Goal: Task Accomplishment & Management: Use online tool/utility

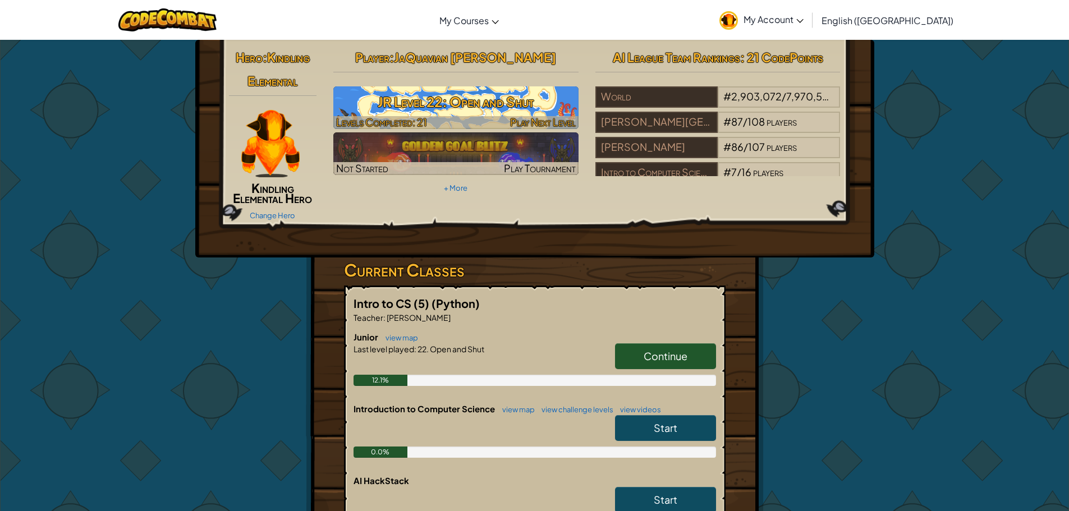
click at [510, 98] on h3 "JR Level 22: Open and Shut" at bounding box center [455, 101] width 245 height 25
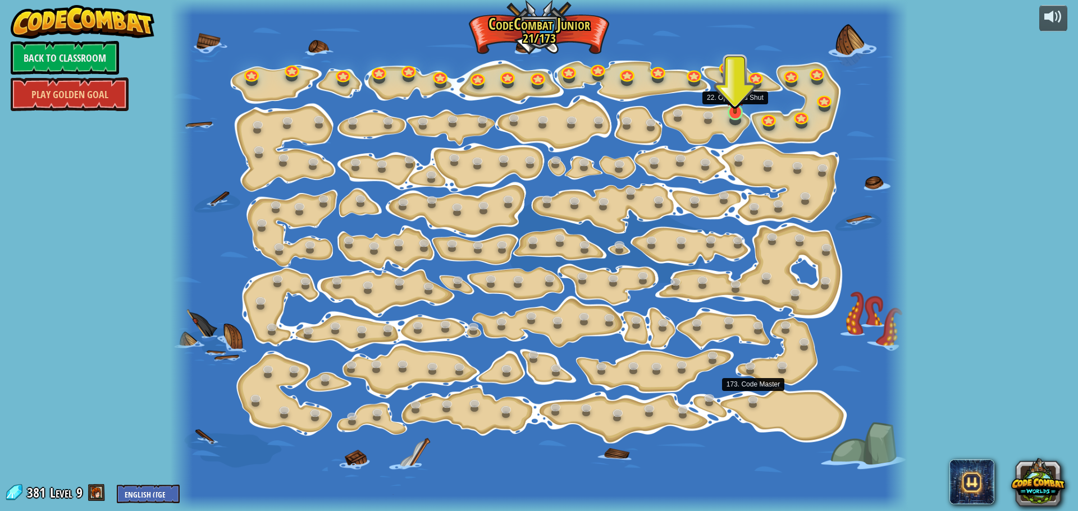
click at [734, 108] on img at bounding box center [734, 92] width 19 height 44
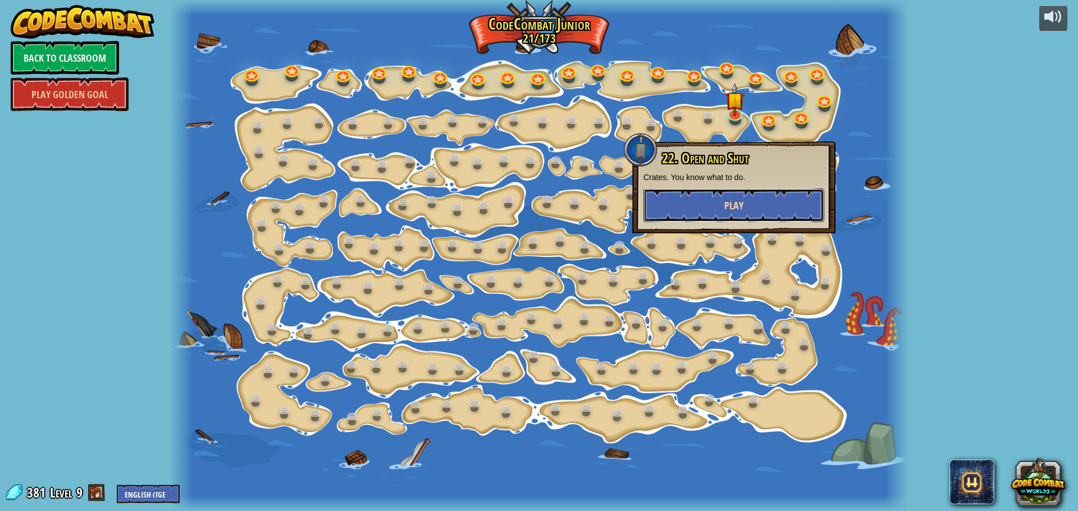
click at [764, 203] on button "Play" at bounding box center [733, 206] width 181 height 34
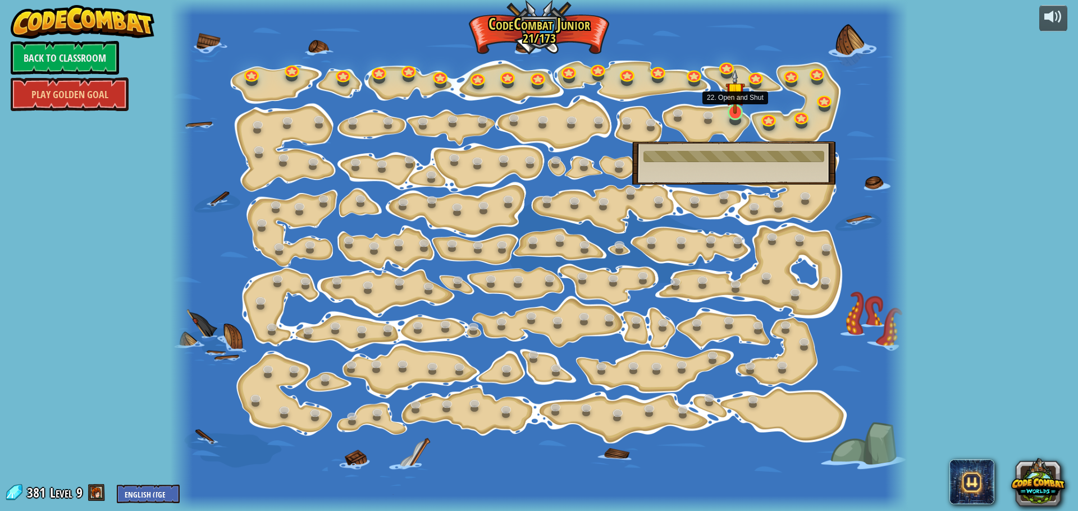
click at [735, 104] on img at bounding box center [734, 92] width 19 height 44
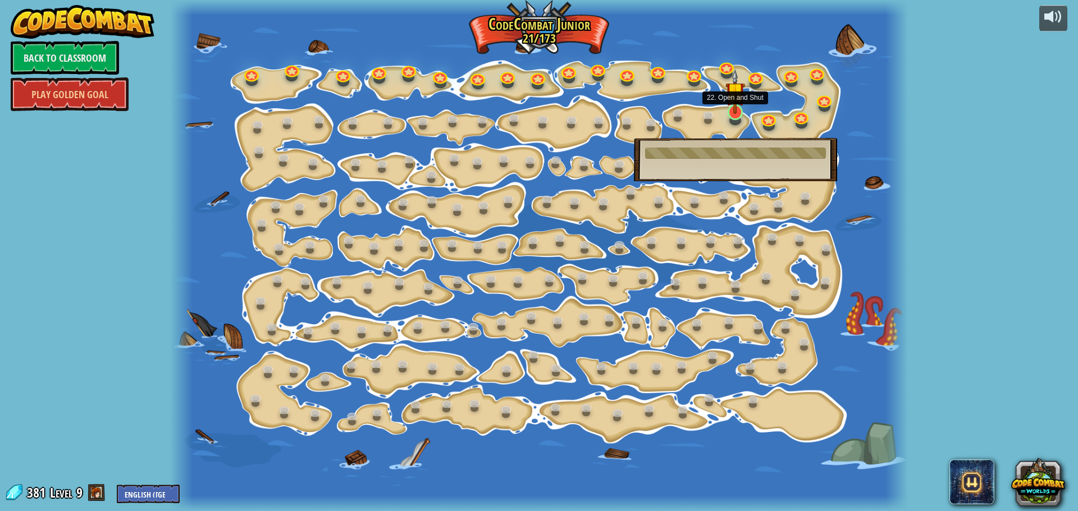
click at [735, 104] on img at bounding box center [734, 92] width 19 height 44
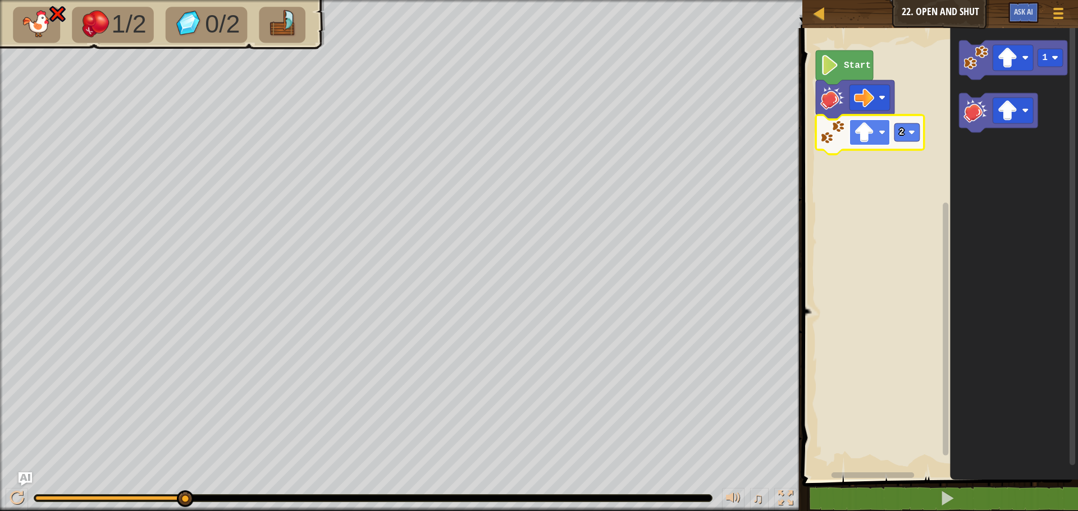
click at [866, 141] on image "Blockly Workspace" at bounding box center [864, 132] width 20 height 20
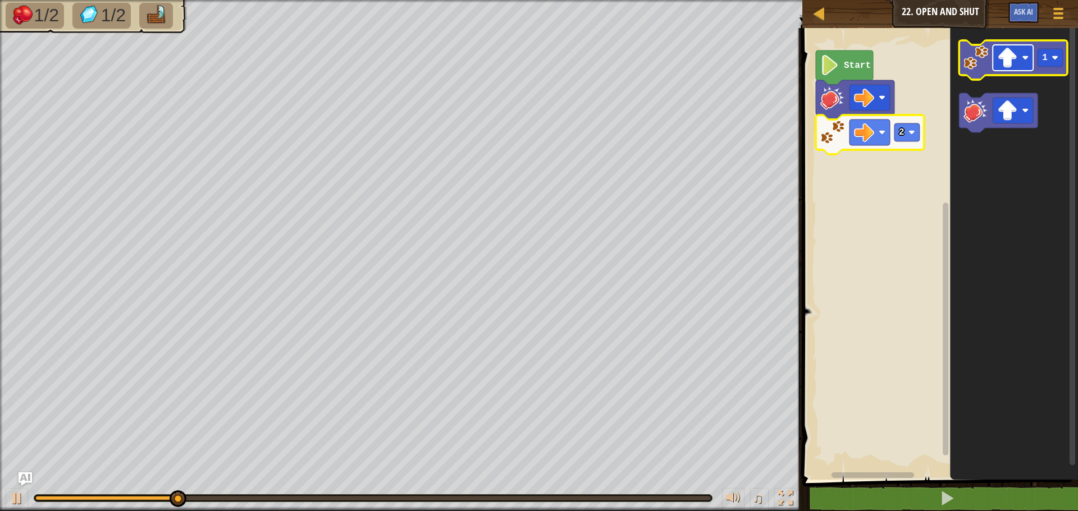
click at [1019, 65] on rect "Blockly Workspace" at bounding box center [1013, 58] width 40 height 26
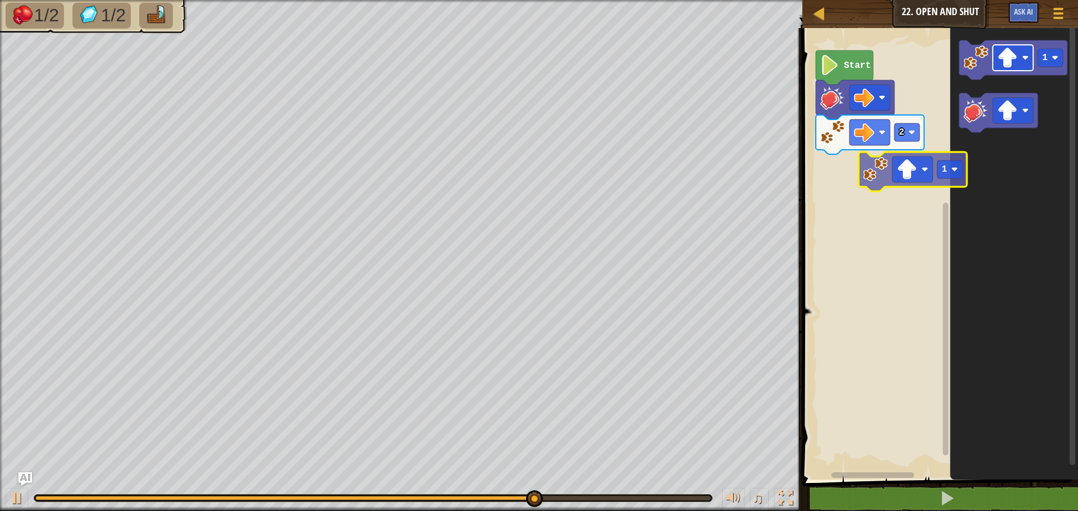
click at [905, 177] on div "Start 2 1 1" at bounding box center [938, 251] width 279 height 458
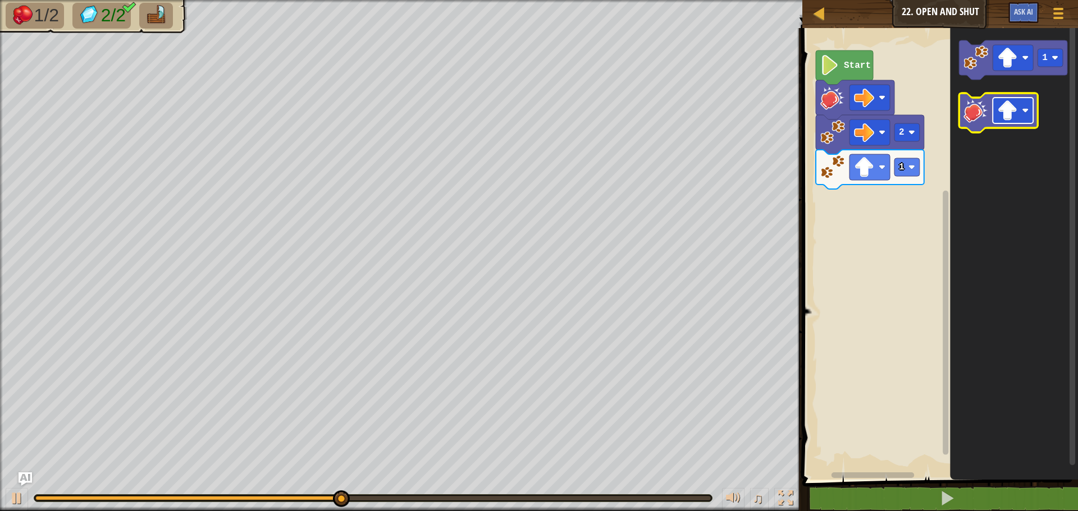
click at [1020, 109] on rect "Blockly Workspace" at bounding box center [1013, 111] width 40 height 26
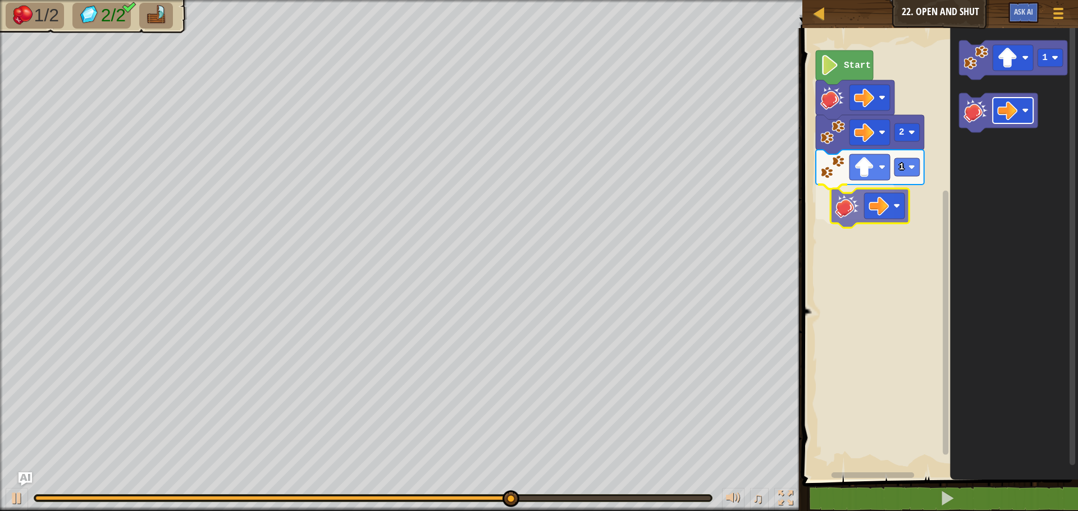
click at [868, 205] on div "1 2 Start 1" at bounding box center [938, 251] width 279 height 458
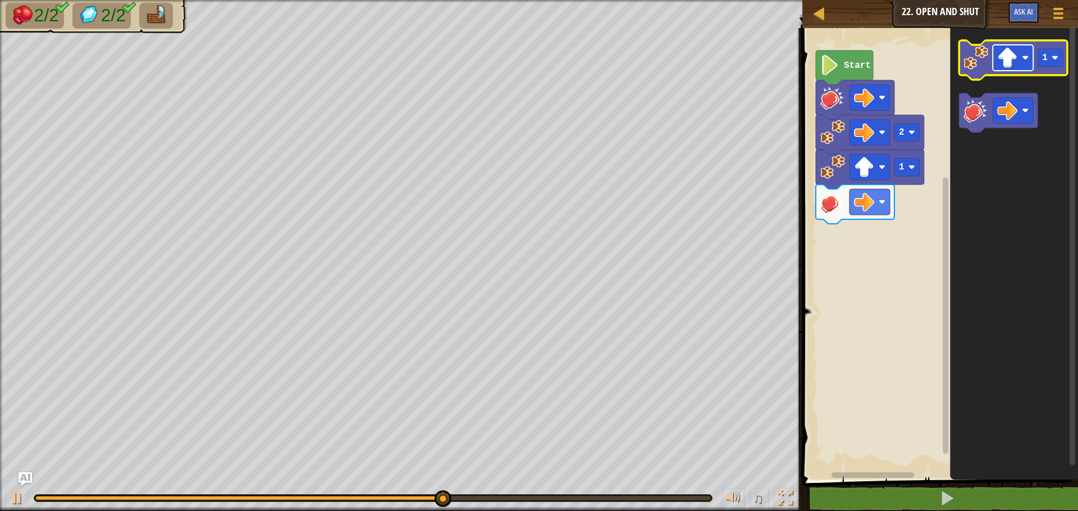
click at [1022, 59] on image "Blockly Workspace" at bounding box center [1025, 57] width 7 height 7
click at [1052, 59] on image "Blockly Workspace" at bounding box center [1054, 57] width 7 height 7
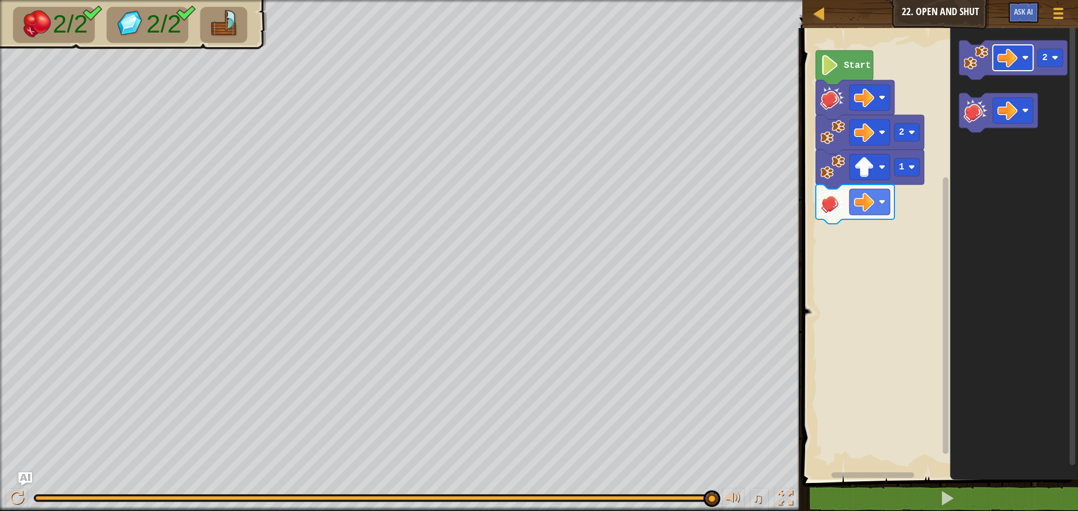
click at [891, 255] on div "1 2 Start 2" at bounding box center [938, 251] width 279 height 458
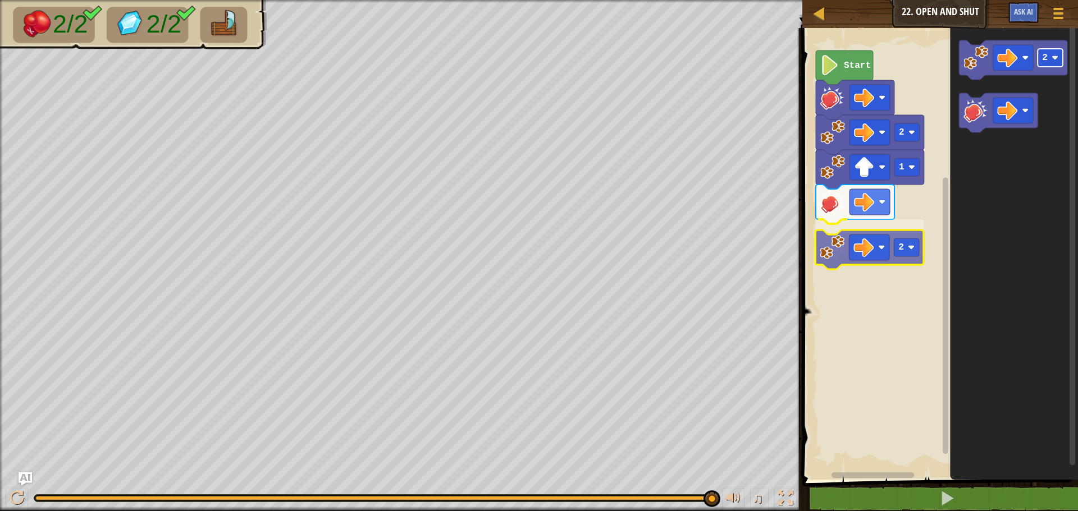
click at [907, 254] on div "1 2 2 Start 2 2" at bounding box center [938, 251] width 279 height 458
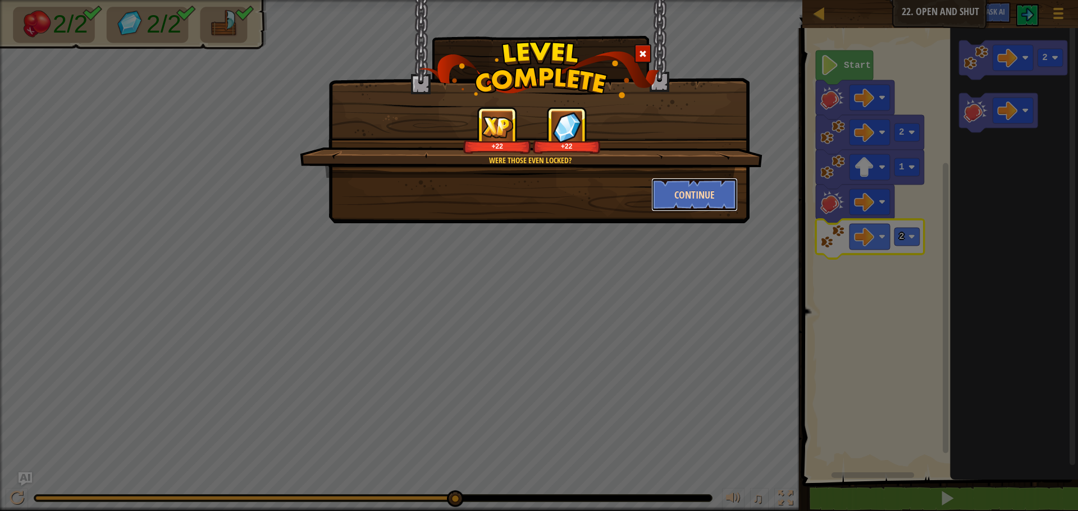
drag, startPoint x: 165, startPoint y: 90, endPoint x: 705, endPoint y: 199, distance: 550.8
click at [705, 199] on button "Continue" at bounding box center [694, 195] width 87 height 34
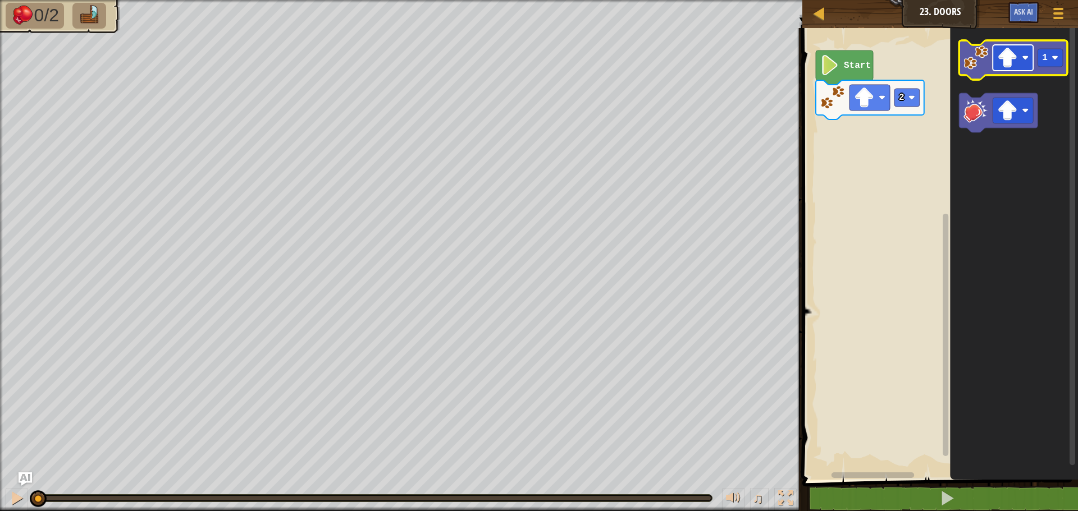
click at [1010, 51] on image "Blockly Workspace" at bounding box center [1007, 58] width 20 height 20
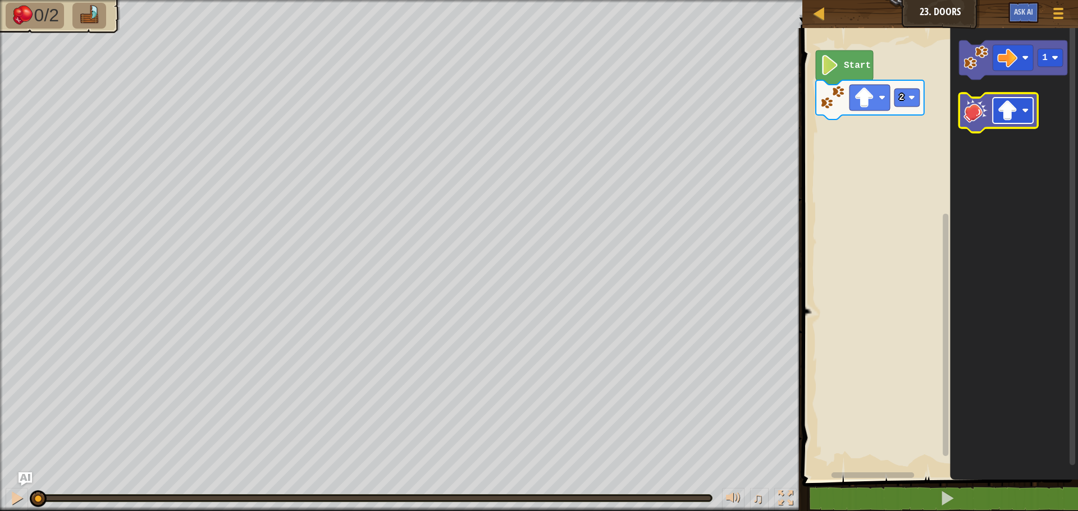
click at [1025, 109] on image "Blockly Workspace" at bounding box center [1025, 110] width 7 height 7
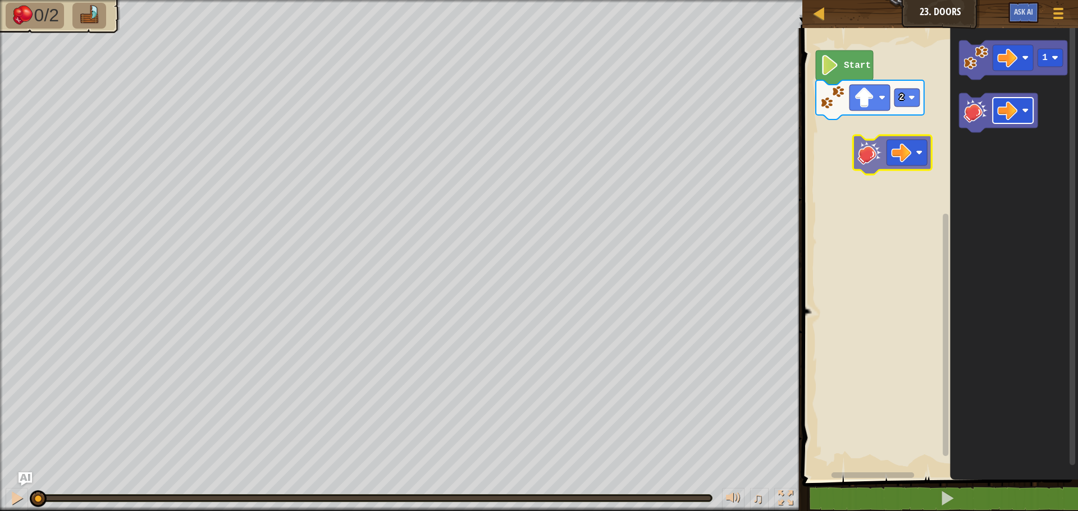
click at [918, 152] on div "2 Start 1" at bounding box center [938, 251] width 279 height 458
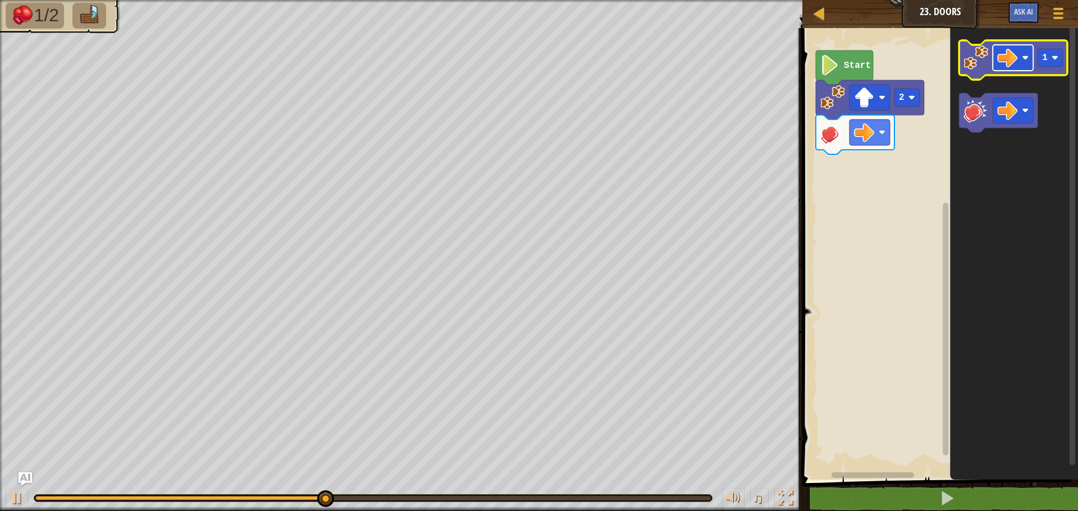
click at [1026, 58] on image "Blockly Workspace" at bounding box center [1025, 57] width 7 height 7
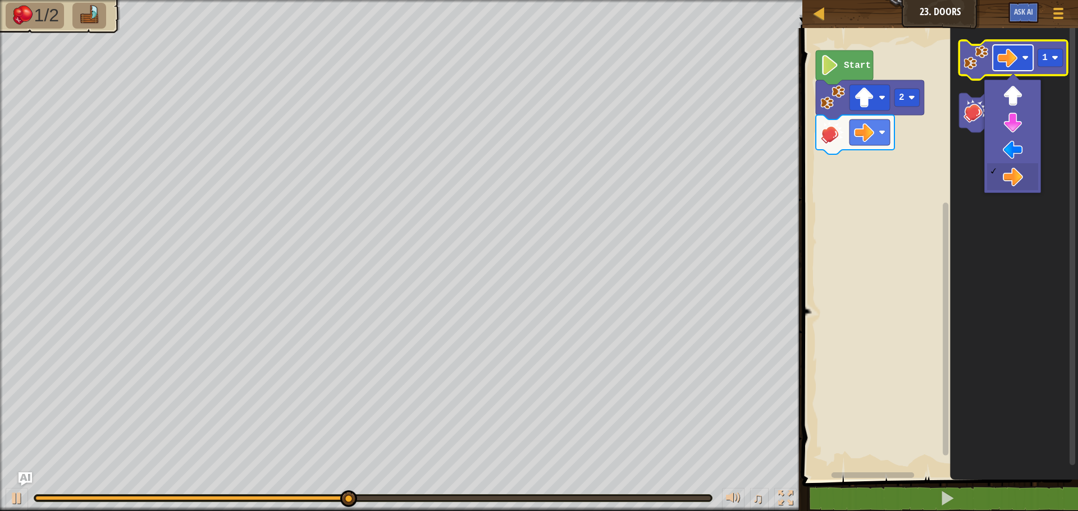
click at [1027, 58] on image "Blockly Workspace" at bounding box center [1025, 57] width 7 height 7
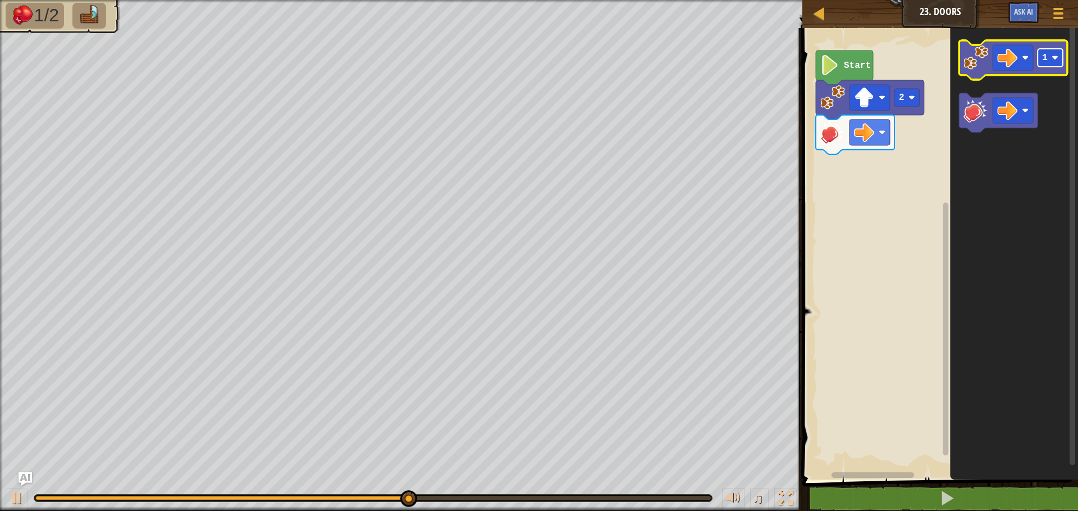
click at [1059, 54] on rect "Blockly Workspace" at bounding box center [1049, 58] width 25 height 18
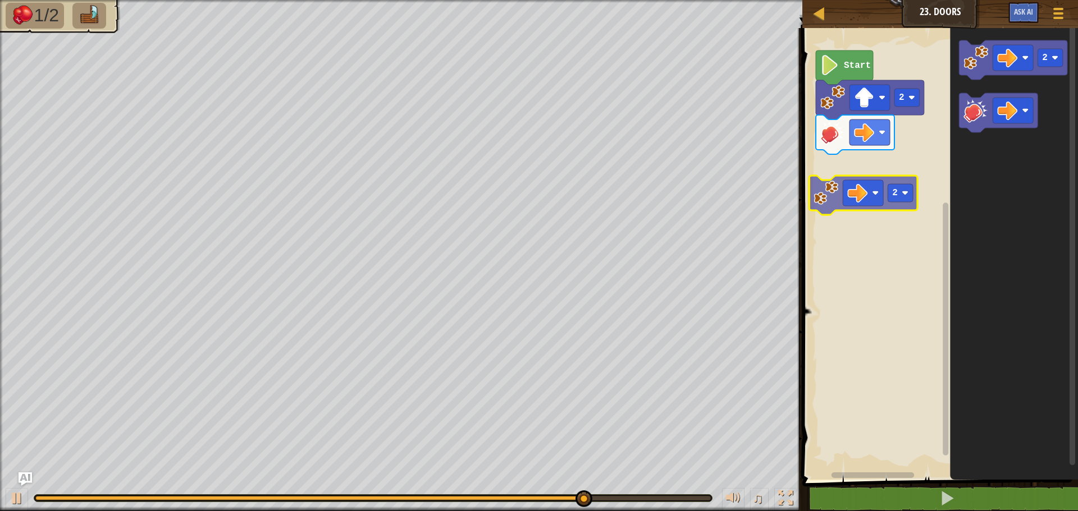
click at [893, 202] on div "2 Start 2 2" at bounding box center [938, 251] width 279 height 458
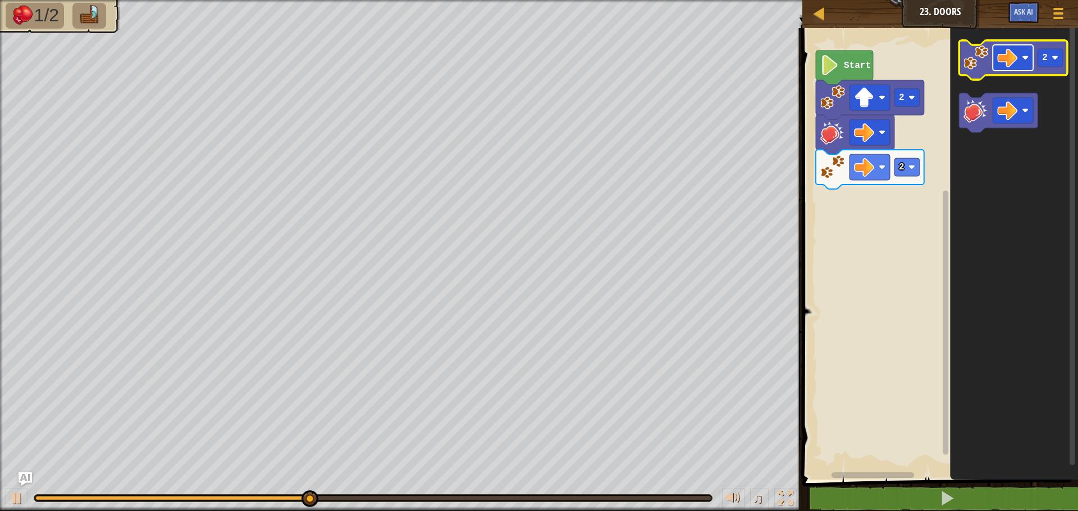
click at [1002, 61] on image "Blockly Workspace" at bounding box center [1007, 58] width 20 height 20
click at [1044, 54] on text "2" at bounding box center [1045, 58] width 6 height 10
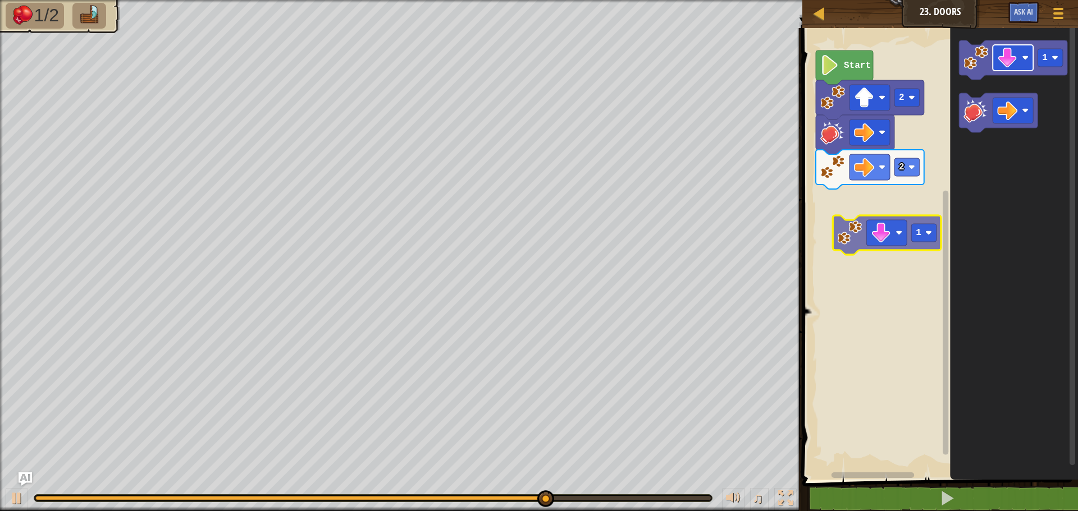
click at [893, 233] on div "2 2 Start 1 1" at bounding box center [938, 251] width 279 height 458
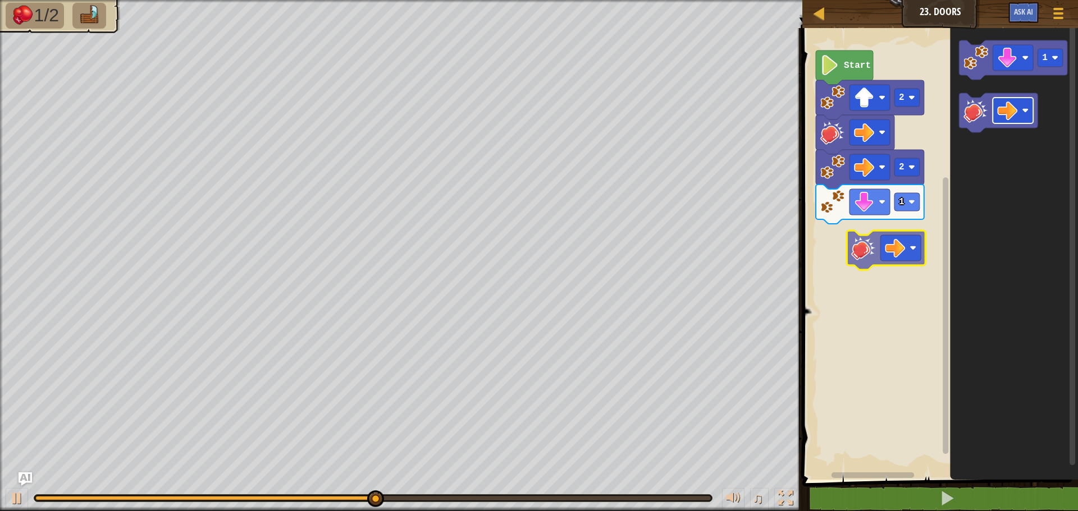
click at [904, 255] on div "1 2 2 Start 1" at bounding box center [938, 251] width 279 height 458
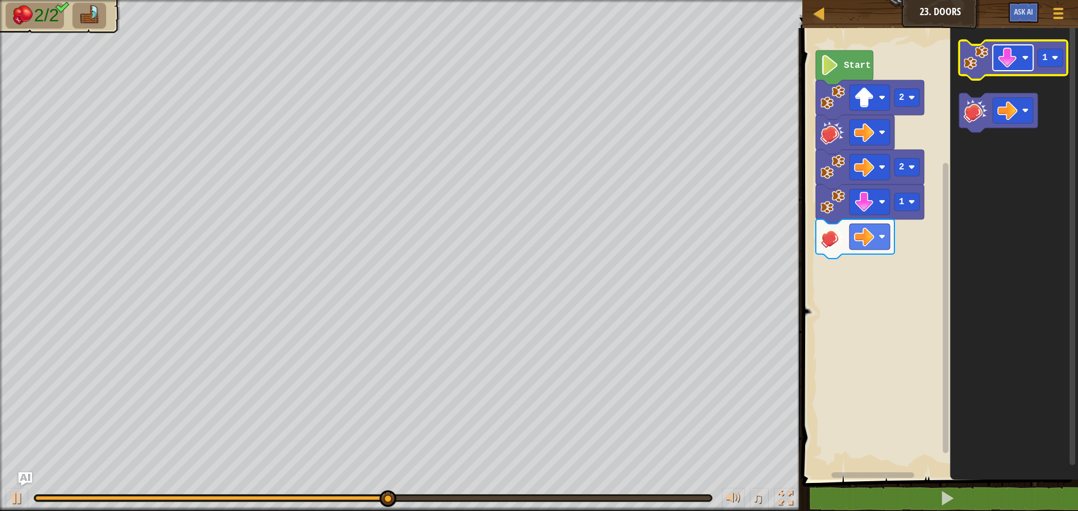
click at [1014, 63] on image "Blockly Workspace" at bounding box center [1007, 58] width 20 height 20
click at [1048, 61] on rect "Blockly Workspace" at bounding box center [1049, 58] width 25 height 18
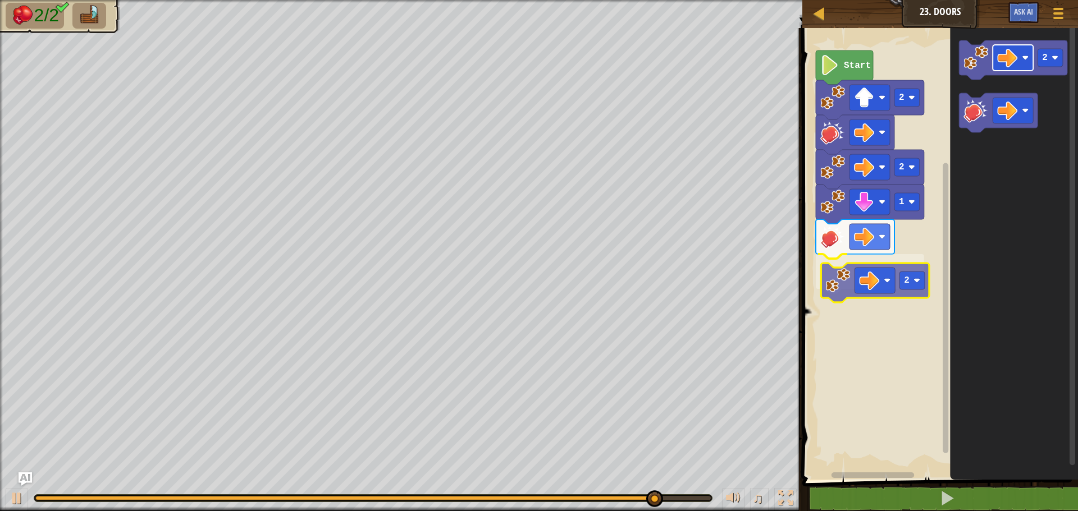
click at [879, 291] on div "2 1 2 2 Start 2 2" at bounding box center [938, 251] width 279 height 458
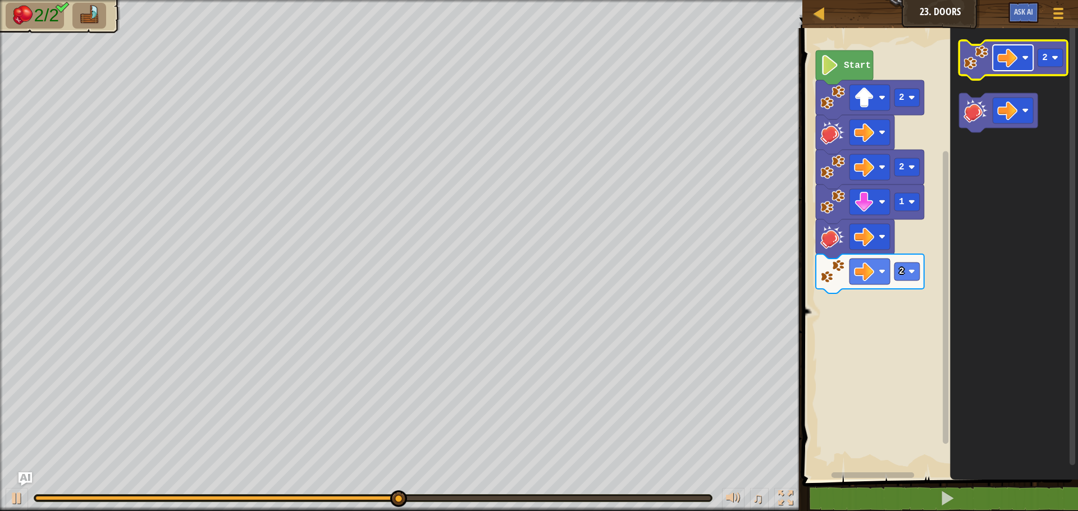
click at [1030, 62] on rect "Blockly Workspace" at bounding box center [1013, 58] width 40 height 26
click at [1043, 65] on rect "Blockly Workspace" at bounding box center [1049, 58] width 25 height 18
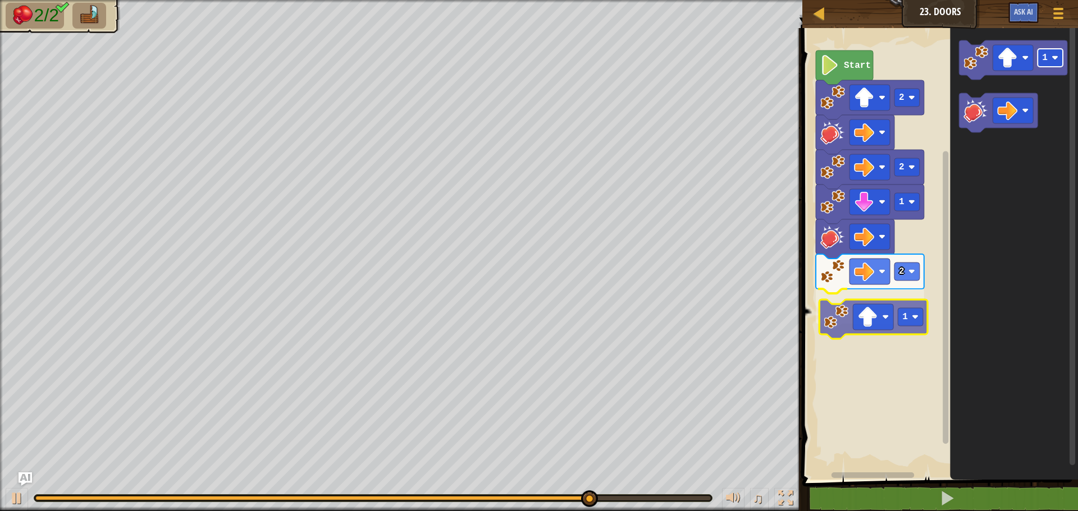
click at [899, 326] on div "2 1 2 1 2 Start 1 1" at bounding box center [938, 251] width 279 height 458
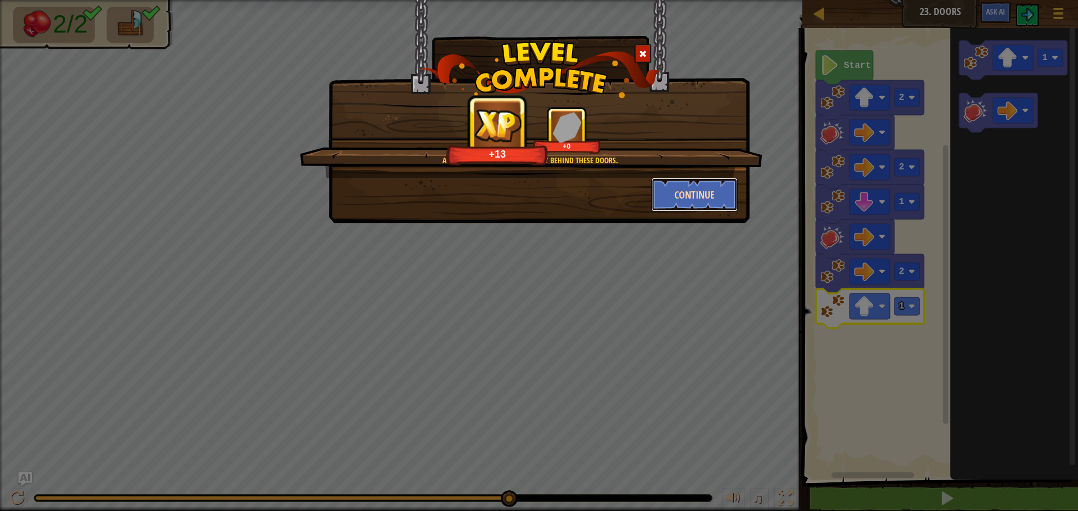
click at [707, 202] on button "Continue" at bounding box center [694, 195] width 87 height 34
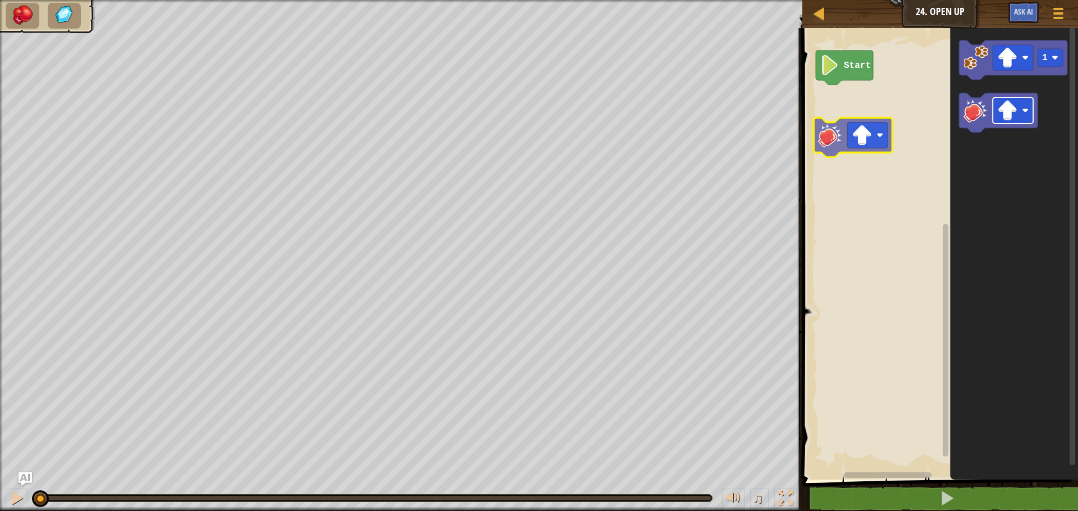
click at [863, 122] on div "Start 1" at bounding box center [938, 251] width 279 height 458
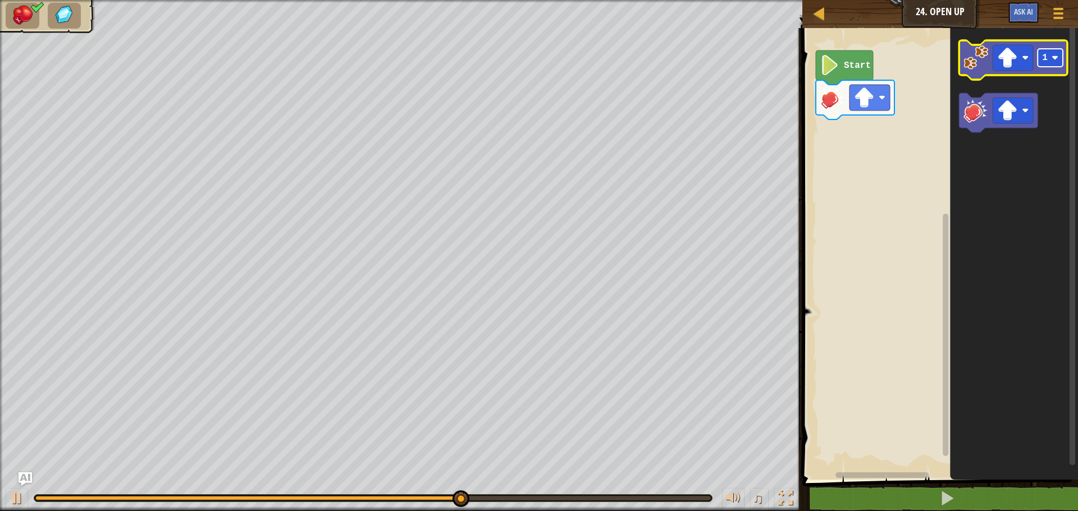
click at [1063, 58] on rect "Blockly Workspace" at bounding box center [1049, 58] width 25 height 18
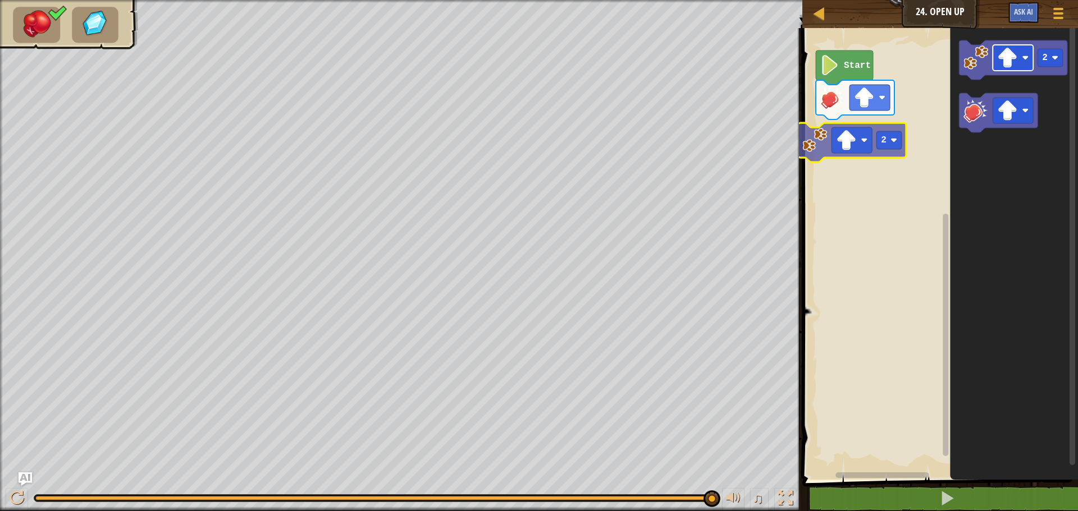
click at [864, 138] on div "Start 2 2" at bounding box center [938, 251] width 279 height 458
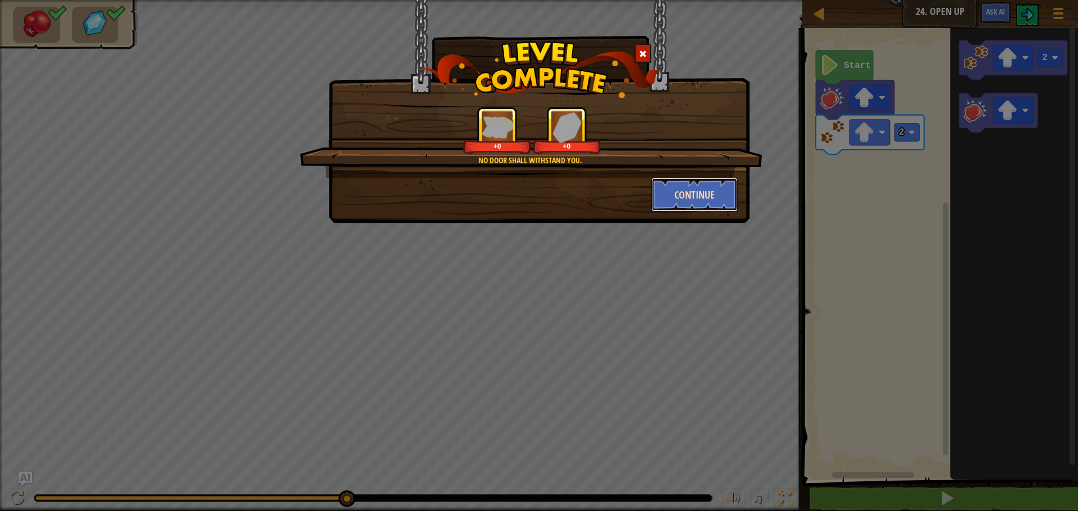
click at [694, 190] on button "Continue" at bounding box center [694, 195] width 87 height 34
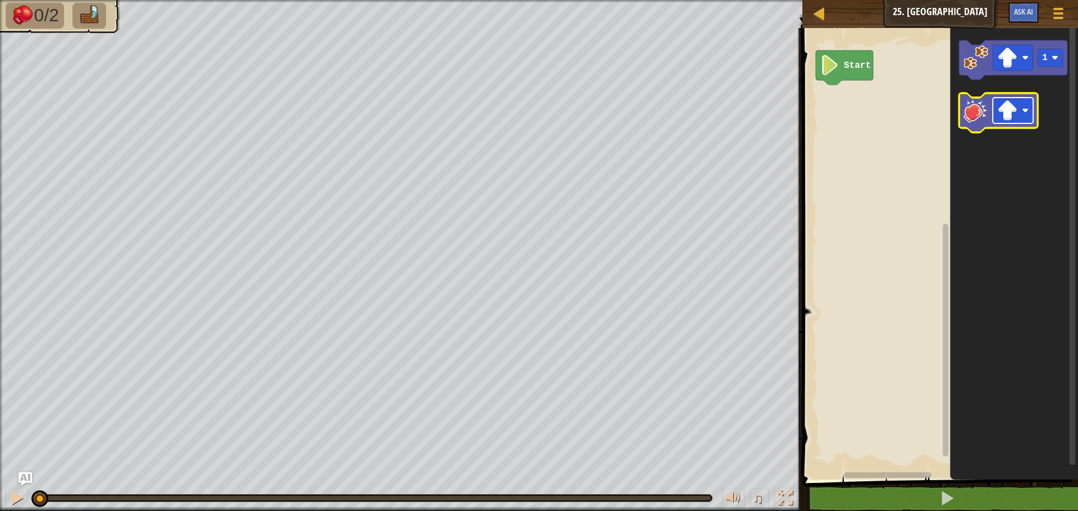
click at [1014, 108] on image "Blockly Workspace" at bounding box center [1007, 110] width 20 height 20
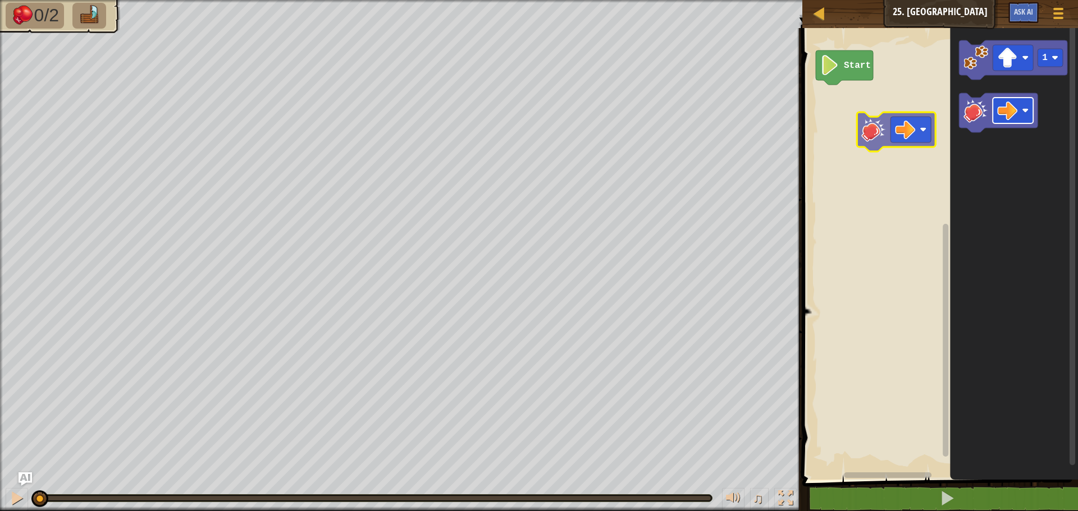
click at [882, 129] on div "Start 1" at bounding box center [938, 251] width 279 height 458
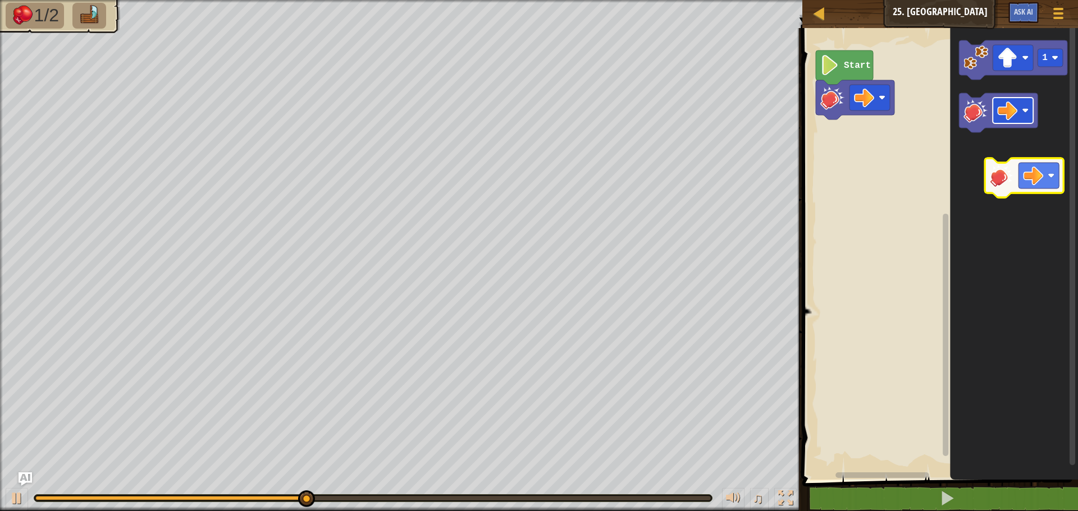
click at [1041, 161] on icon "1" at bounding box center [1014, 251] width 128 height 458
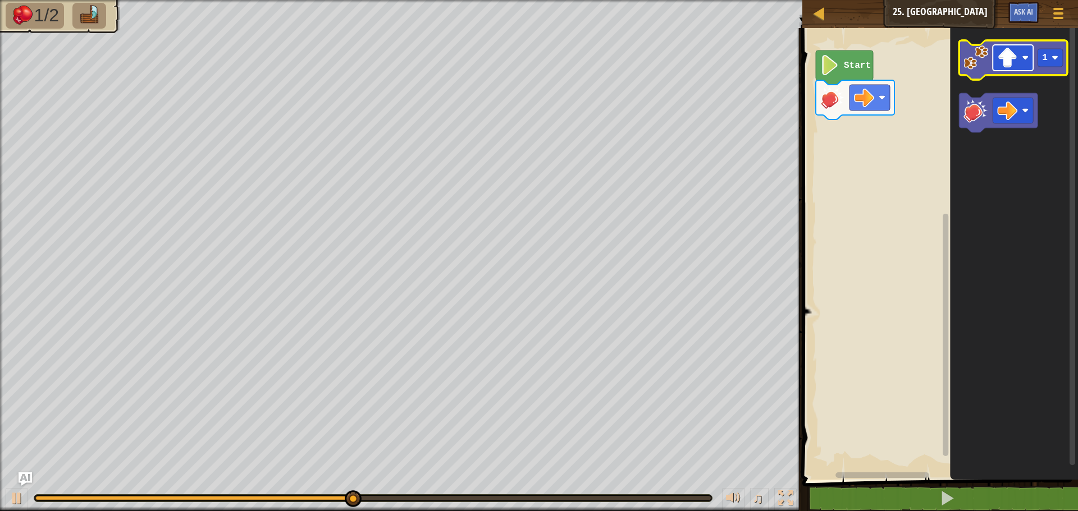
click at [1025, 57] on image "Blockly Workspace" at bounding box center [1025, 57] width 7 height 7
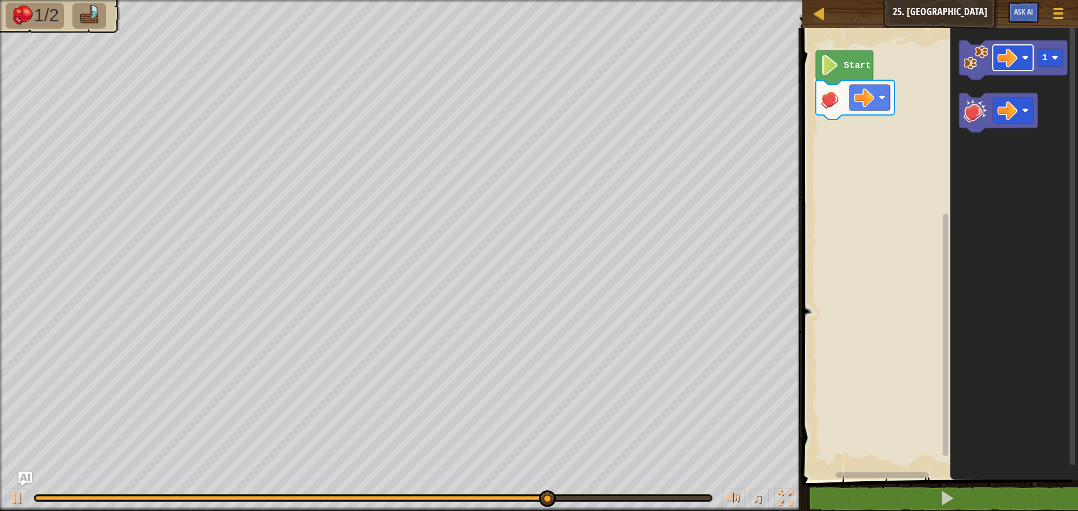
click at [890, 136] on div "Start 1" at bounding box center [938, 251] width 279 height 458
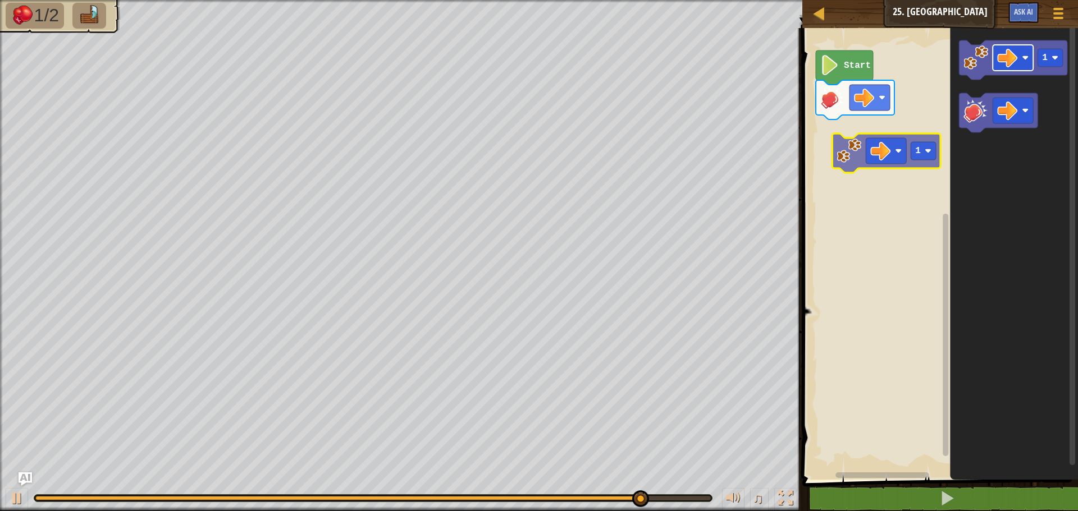
click at [885, 144] on div "Start 1 1" at bounding box center [938, 251] width 279 height 458
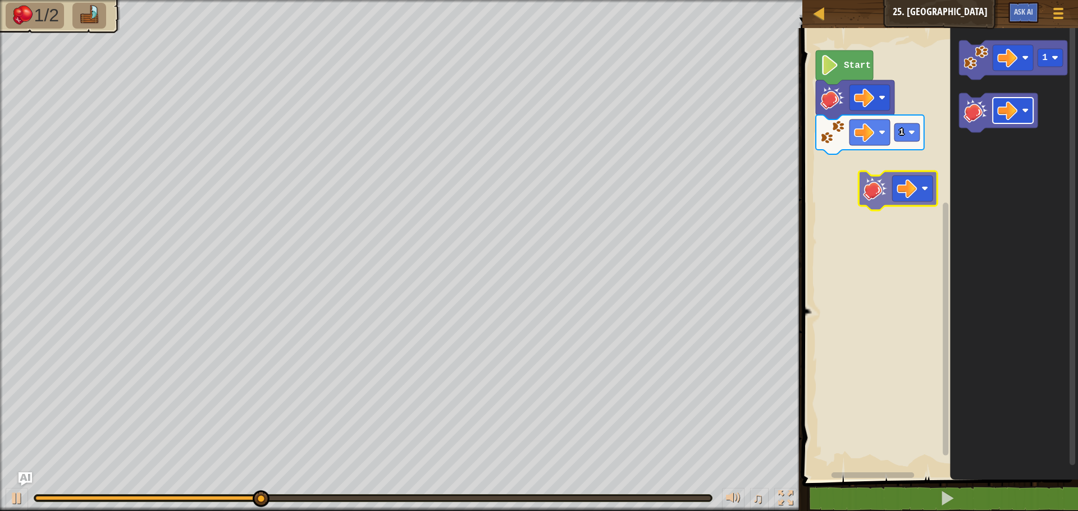
click at [925, 187] on div "1 Start 1" at bounding box center [938, 251] width 279 height 458
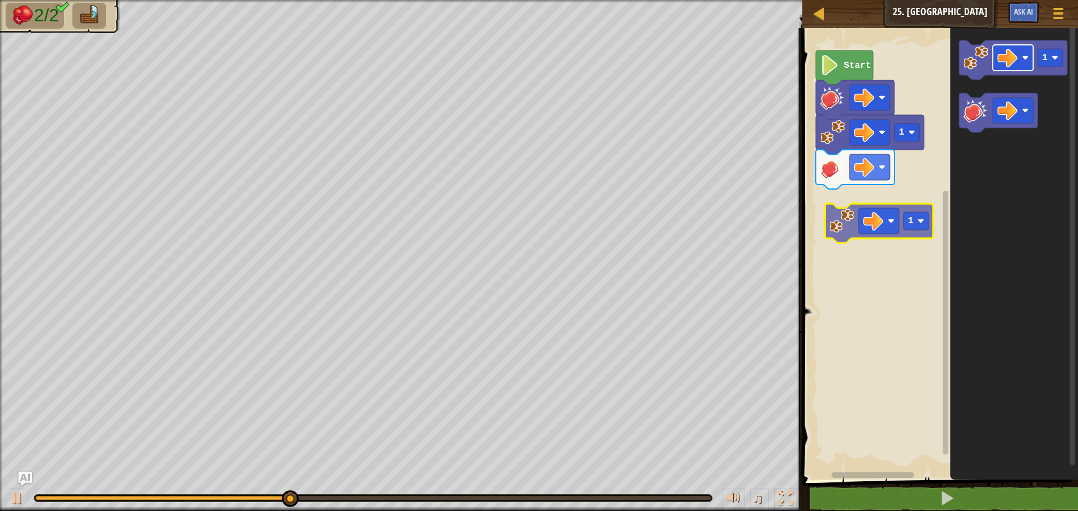
click at [883, 221] on div "1 Start 1 1" at bounding box center [938, 251] width 279 height 458
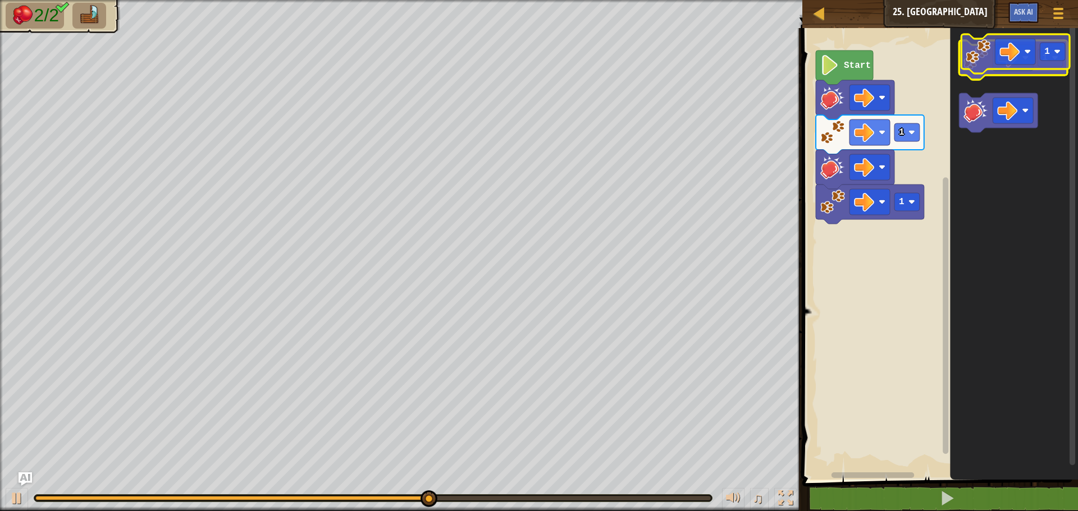
click at [993, 62] on g "1" at bounding box center [1013, 59] width 108 height 39
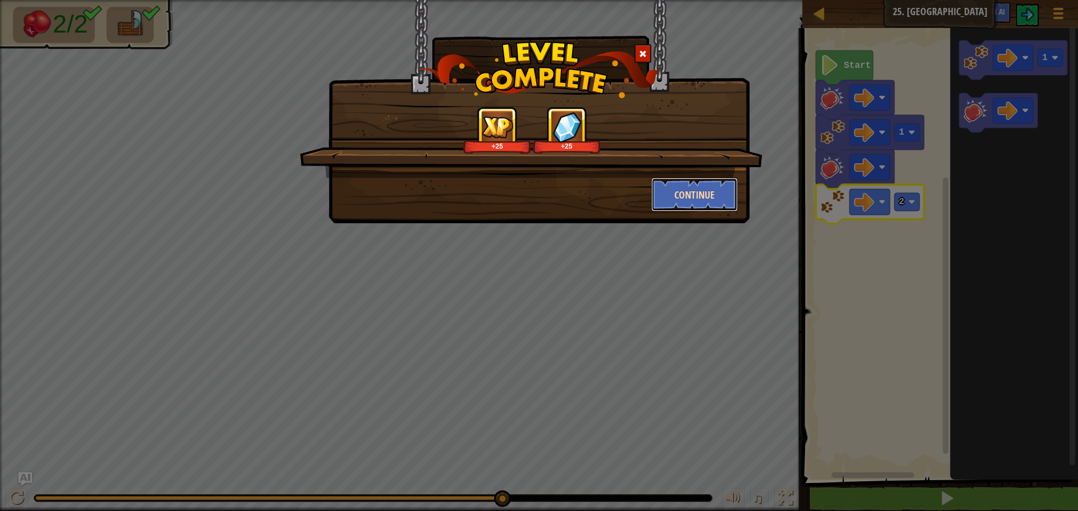
click at [676, 197] on button "Continue" at bounding box center [694, 195] width 87 height 34
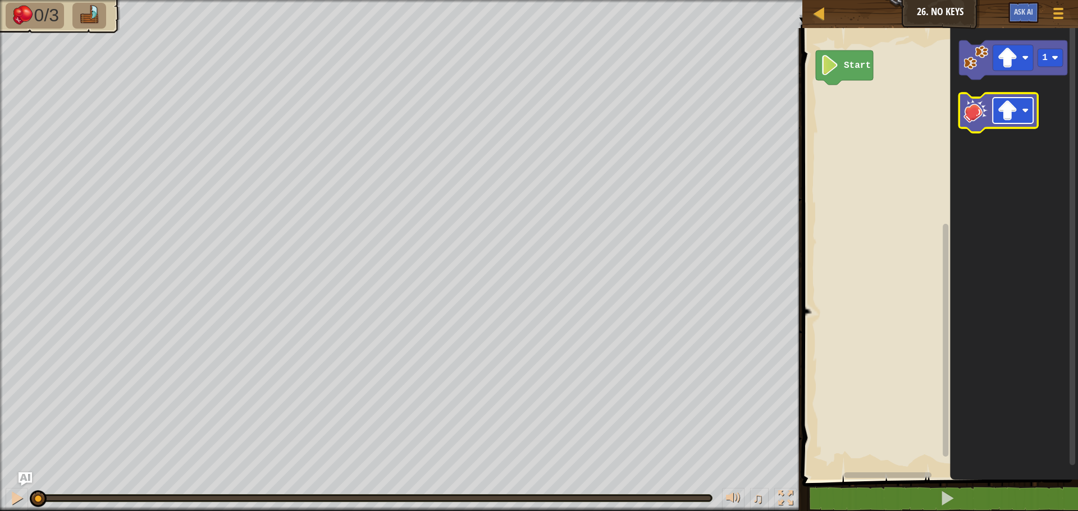
click at [1021, 104] on rect "Blockly Workspace" at bounding box center [1013, 111] width 40 height 26
click at [914, 132] on div "Start 1" at bounding box center [938, 251] width 279 height 458
click at [769, 122] on div "Map Junior 26. No Keys Game Menu Ask AI 1 ההההההההההההההההההההההההההההההההההההה…" at bounding box center [539, 255] width 1078 height 511
click at [873, 117] on rect "Blockly Workspace" at bounding box center [938, 251] width 279 height 458
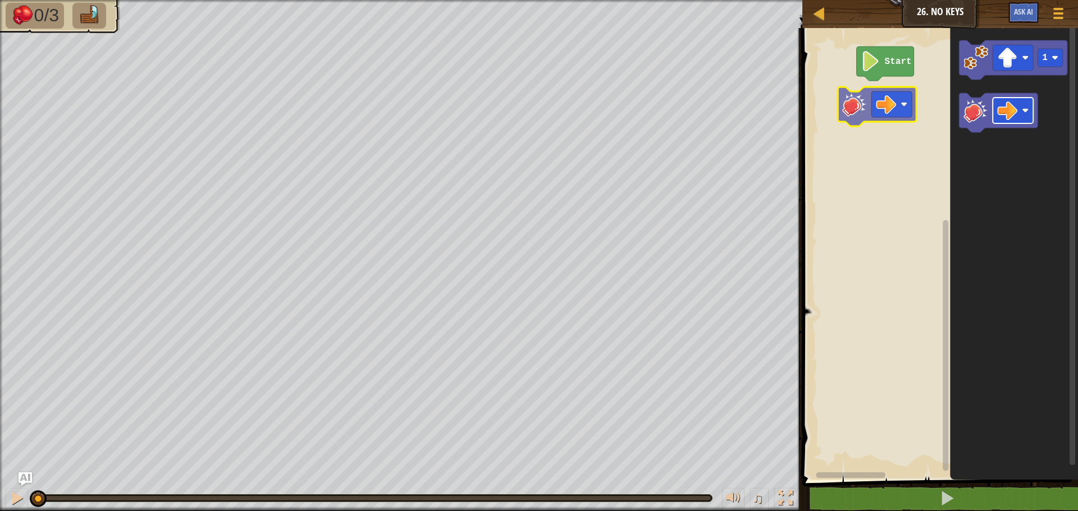
click at [858, 131] on div "Start 1" at bounding box center [938, 251] width 279 height 458
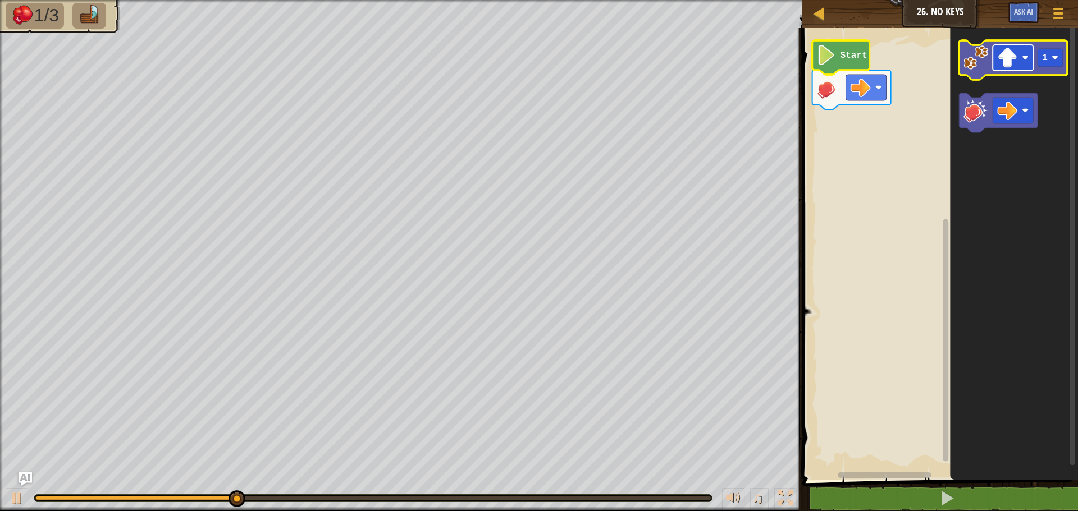
click at [1026, 59] on image "Blockly Workspace" at bounding box center [1025, 57] width 7 height 7
click at [1058, 60] on image "Blockly Workspace" at bounding box center [1054, 57] width 7 height 7
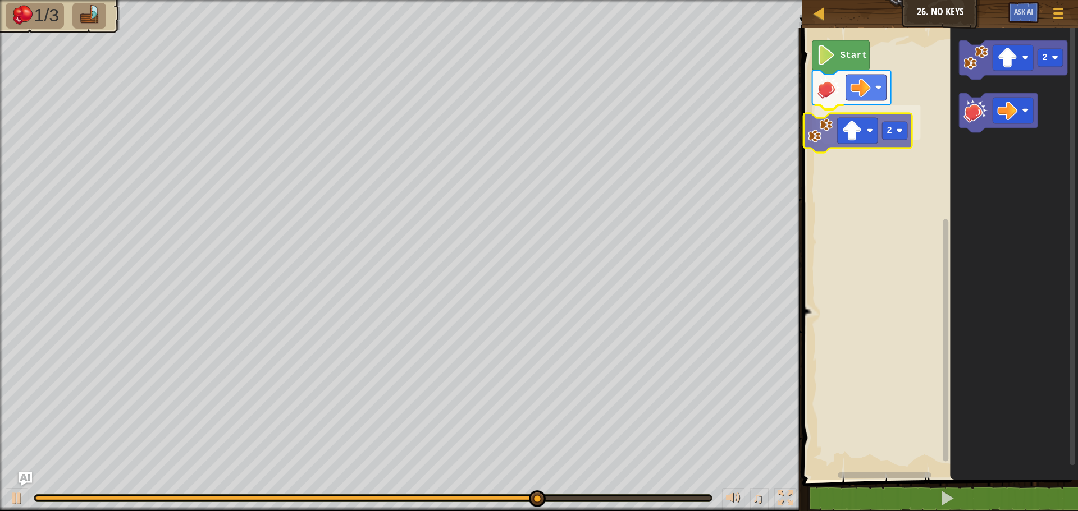
click at [882, 140] on div "2 Start 2 2" at bounding box center [938, 251] width 279 height 458
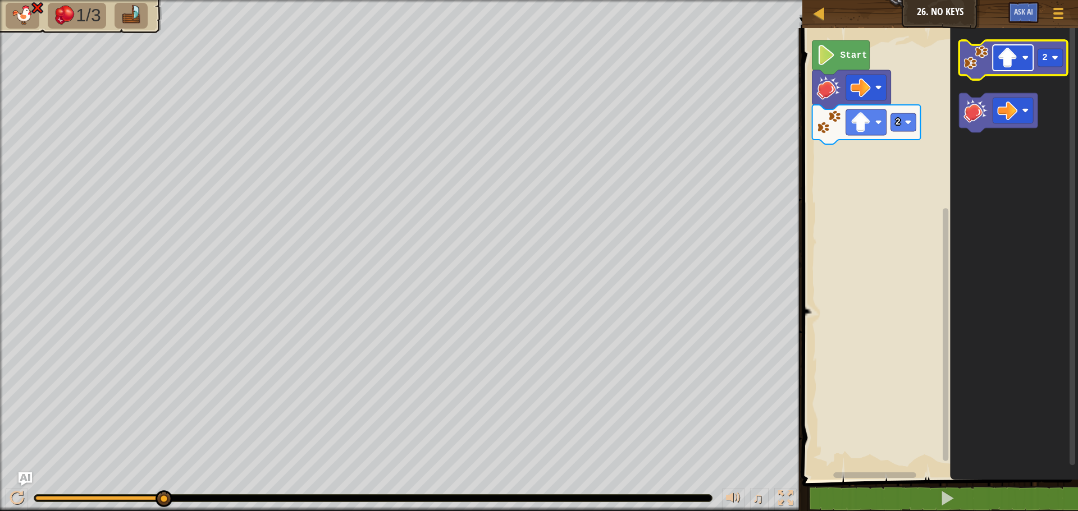
click at [1022, 61] on image "Blockly Workspace" at bounding box center [1025, 57] width 7 height 7
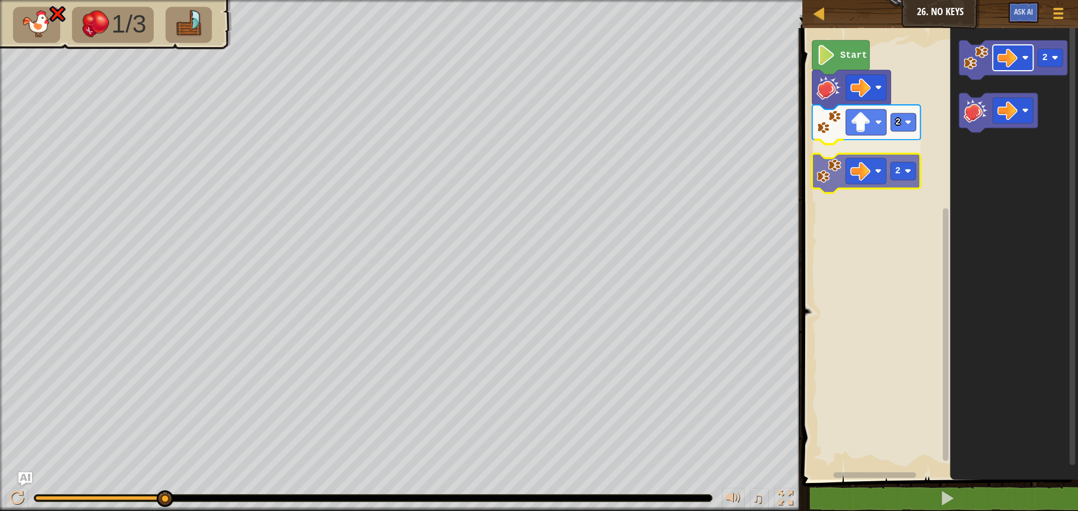
click at [862, 170] on div "2 2 Start 2 2" at bounding box center [938, 251] width 279 height 458
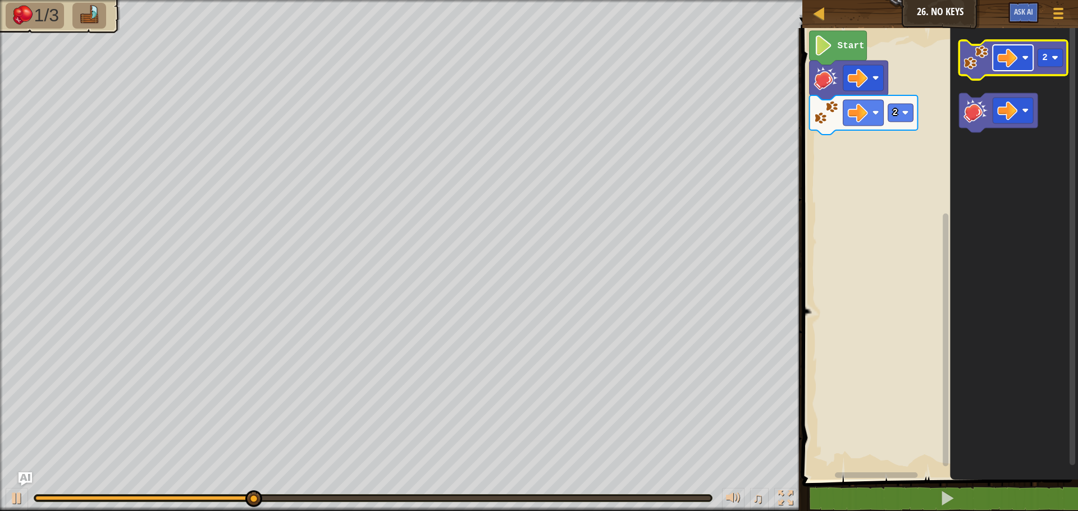
click at [1019, 64] on rect "Blockly Workspace" at bounding box center [1013, 58] width 40 height 26
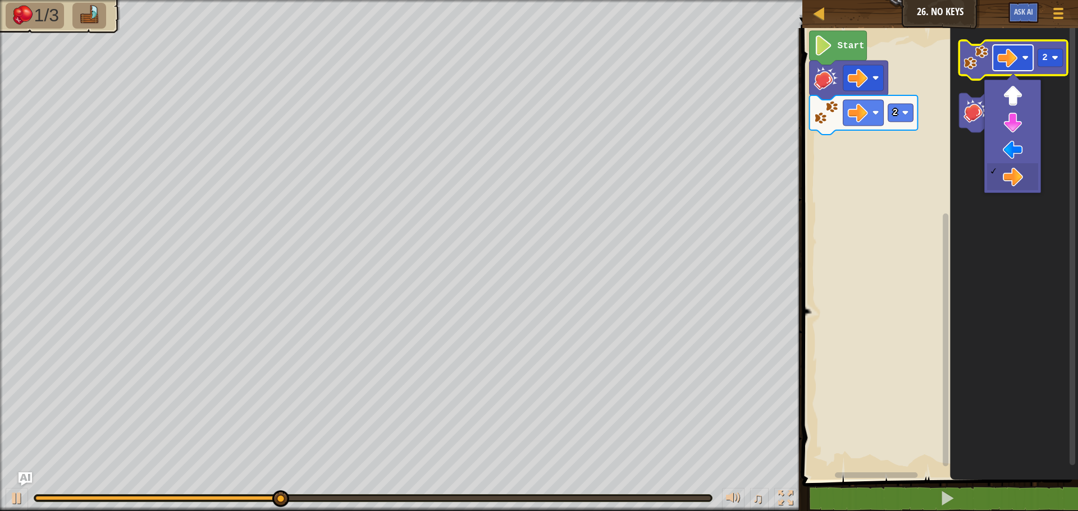
click at [1011, 56] on image "Blockly Workspace" at bounding box center [1007, 58] width 20 height 20
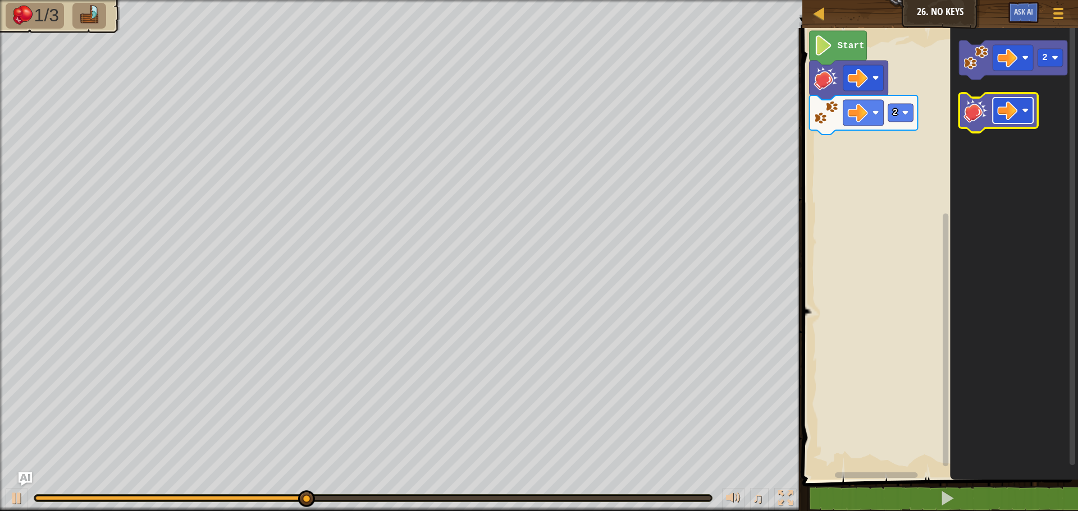
click at [1019, 112] on rect "Blockly Workspace" at bounding box center [1013, 111] width 40 height 26
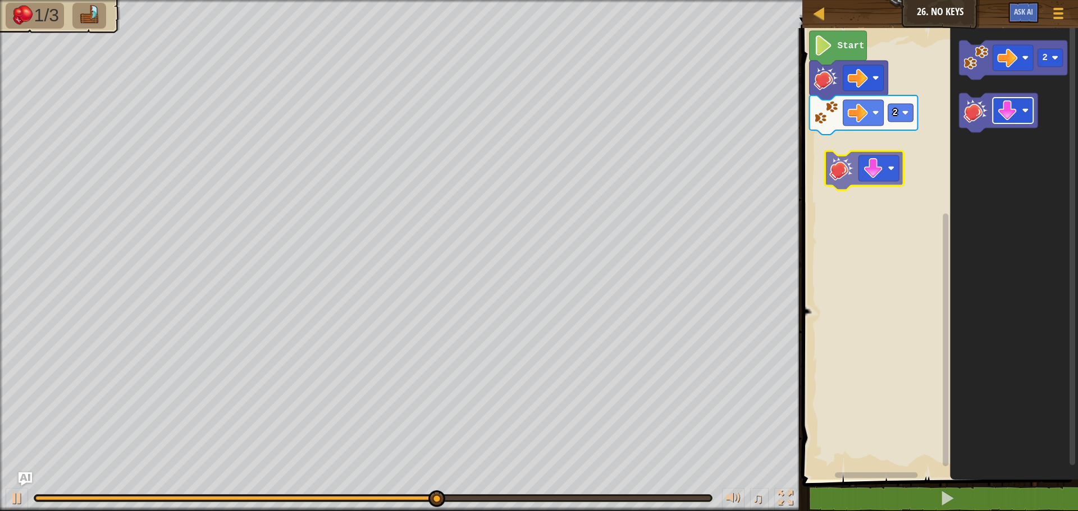
click at [875, 158] on div "2 Start 2" at bounding box center [938, 251] width 279 height 458
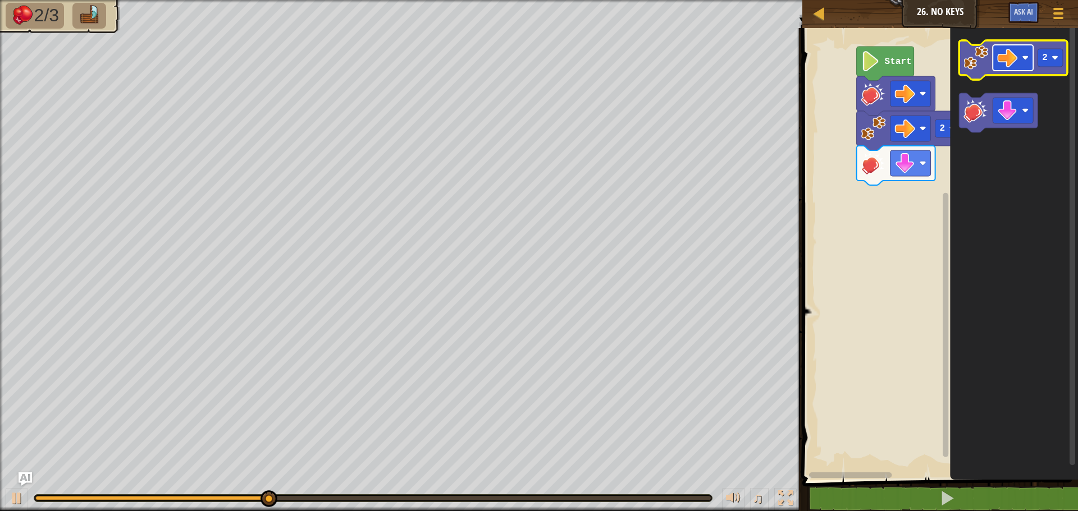
click at [1018, 56] on rect "Blockly Workspace" at bounding box center [1013, 58] width 40 height 26
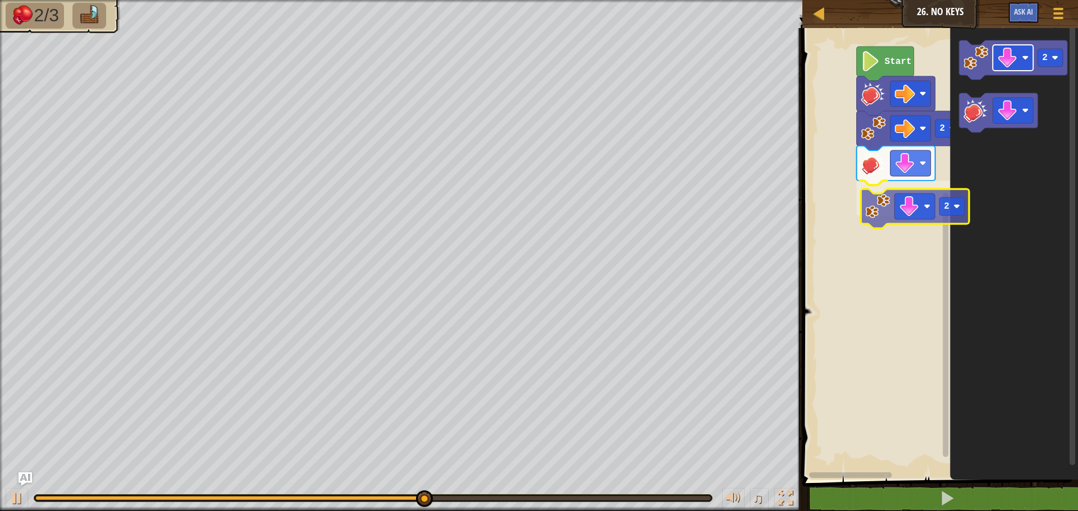
click at [912, 217] on div "2 2 Start 2 2" at bounding box center [938, 251] width 279 height 458
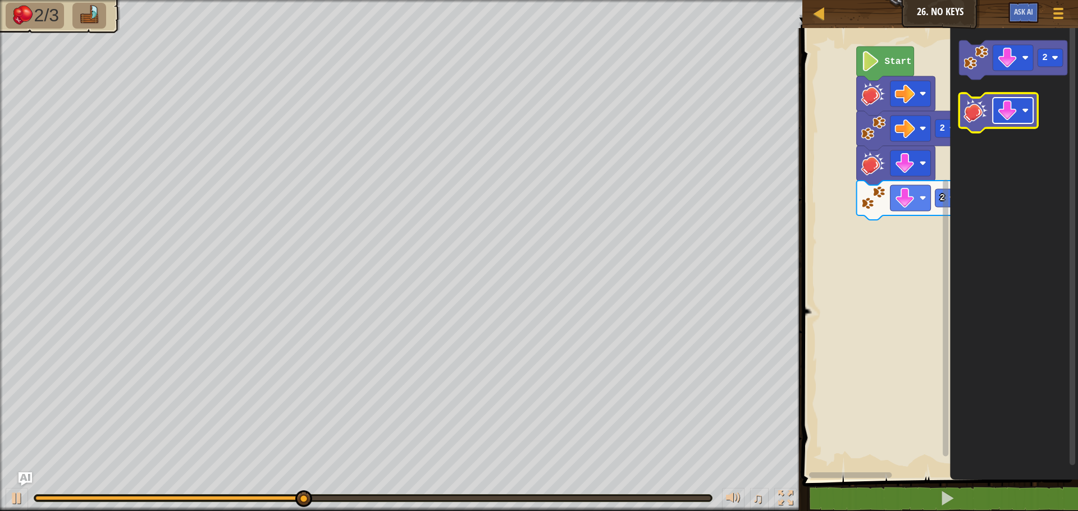
click at [1022, 100] on rect "Blockly Workspace" at bounding box center [1013, 111] width 40 height 26
click at [927, 205] on div "2 2 Start 2" at bounding box center [938, 251] width 279 height 458
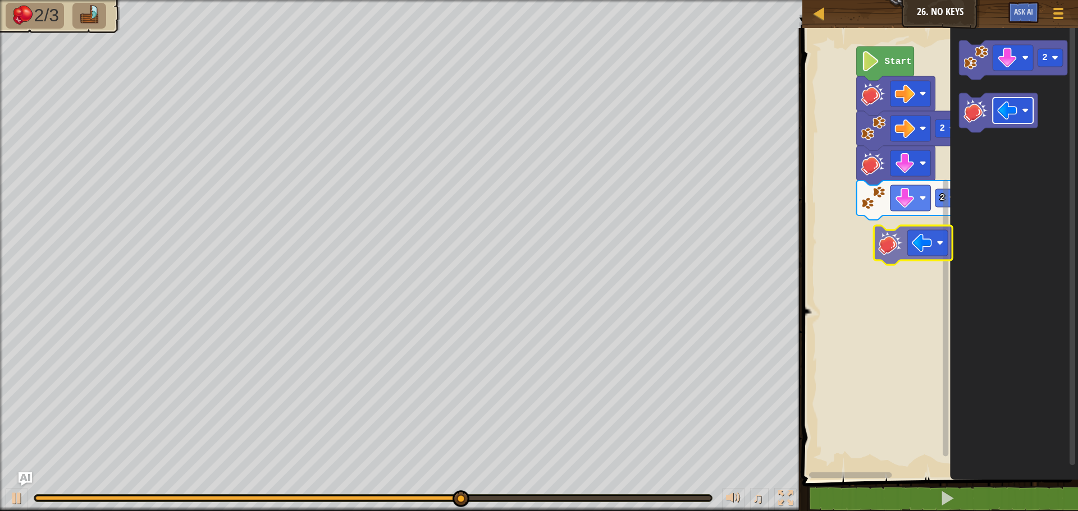
click at [923, 236] on div "2 2 Start 2" at bounding box center [938, 251] width 279 height 458
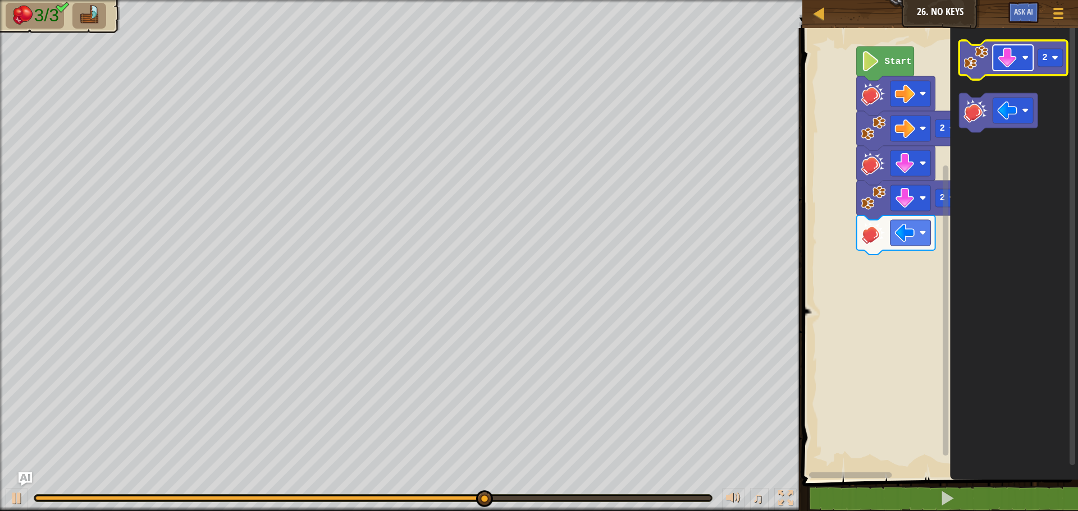
click at [1021, 55] on rect "Blockly Workspace" at bounding box center [1013, 58] width 40 height 26
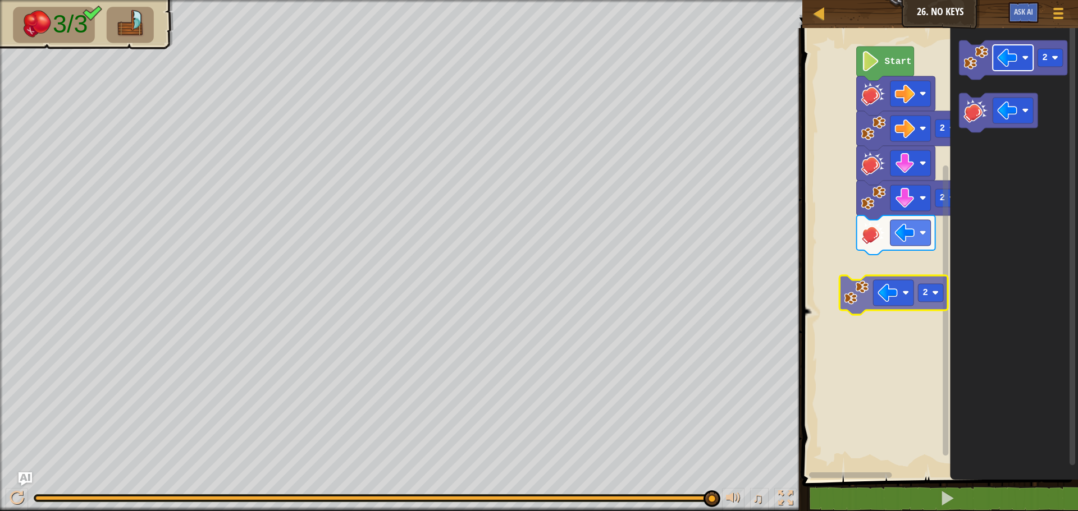
click at [900, 286] on div "2 2 Start 2 2 2" at bounding box center [938, 251] width 279 height 458
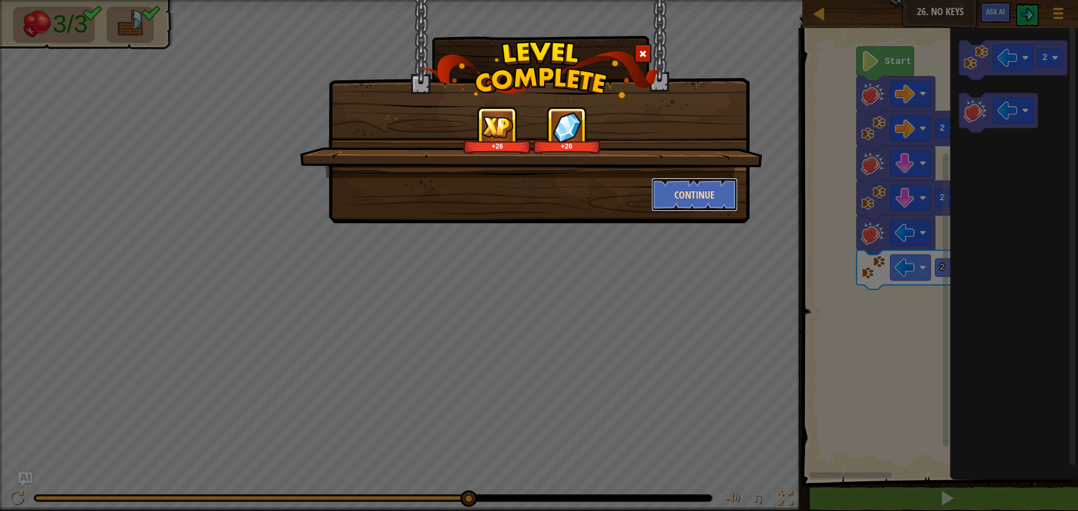
click at [716, 196] on button "Continue" at bounding box center [694, 195] width 87 height 34
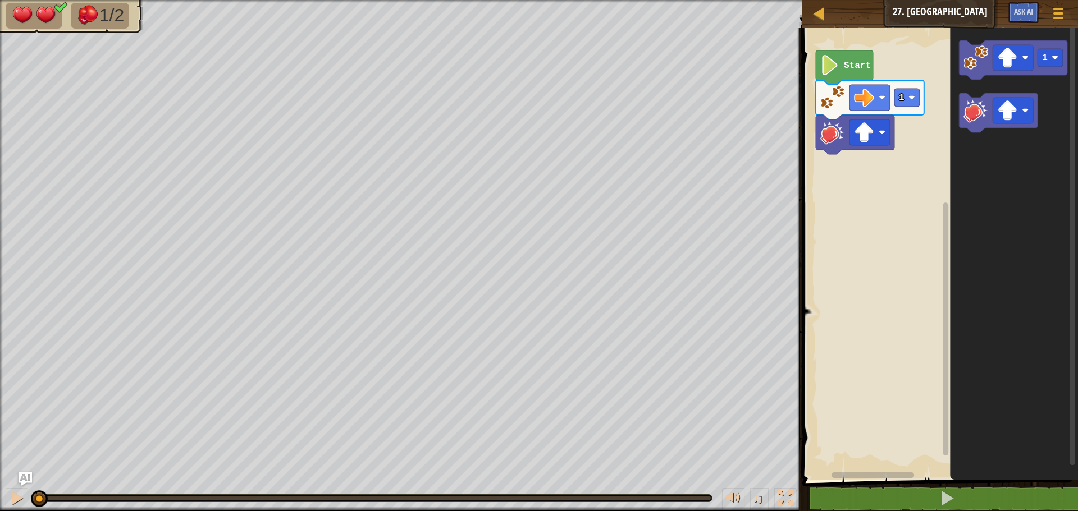
click at [846, 67] on text "Start" at bounding box center [857, 66] width 27 height 10
click at [846, 66] on text "Start" at bounding box center [857, 66] width 27 height 10
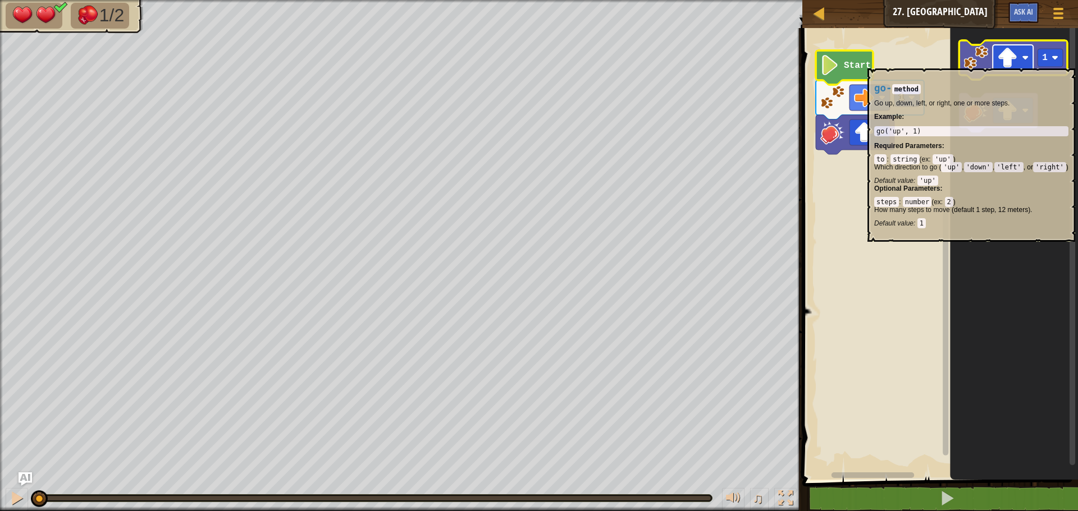
click at [1027, 61] on image "Blockly Workspace" at bounding box center [1025, 57] width 7 height 7
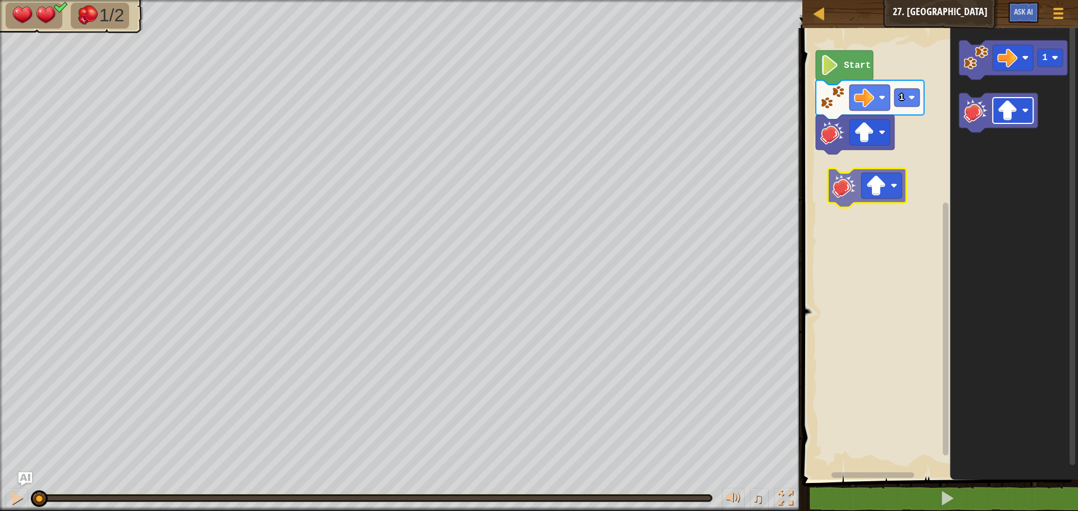
click at [894, 178] on div "1 Start 1" at bounding box center [938, 251] width 279 height 458
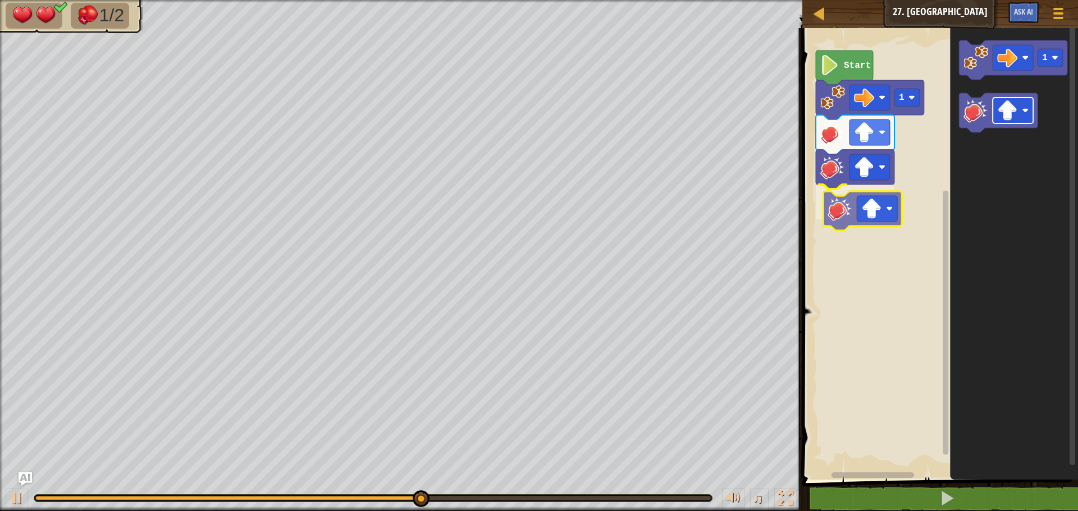
click at [868, 205] on div "1 Start 1" at bounding box center [938, 251] width 279 height 458
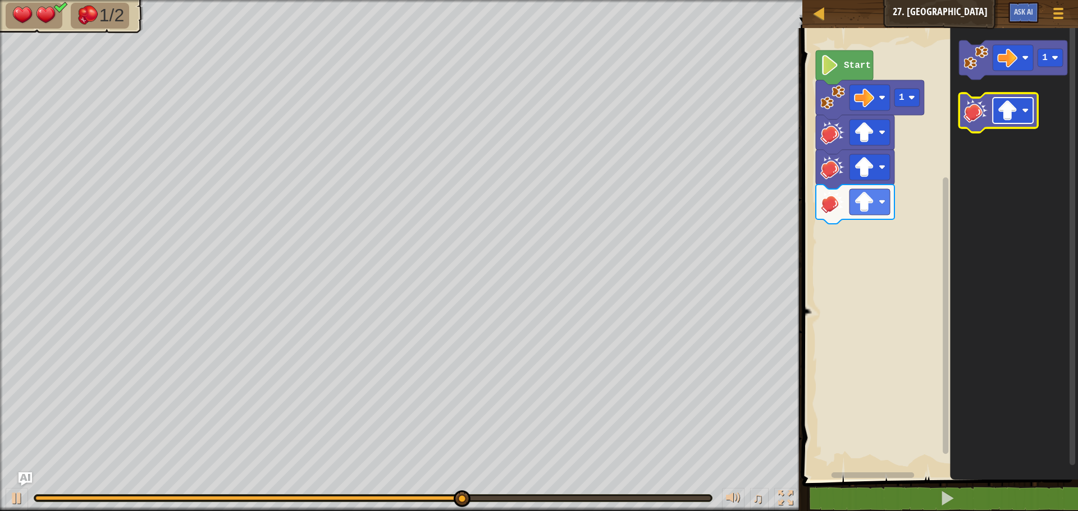
click at [1021, 110] on rect "Blockly Workspace" at bounding box center [1013, 111] width 40 height 26
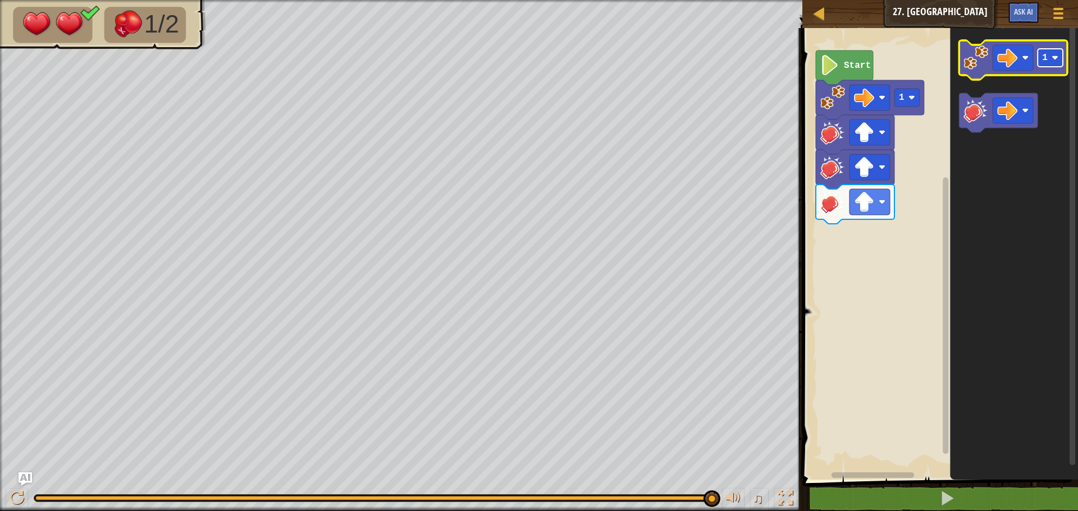
click at [1042, 60] on text "1" at bounding box center [1045, 58] width 6 height 10
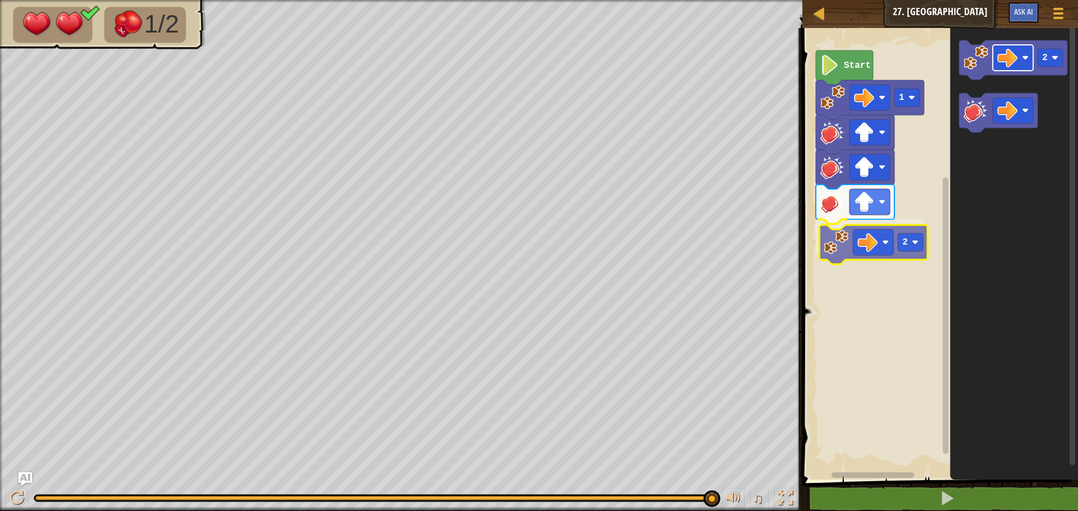
click at [888, 250] on div "2 1 Start 2 2" at bounding box center [938, 251] width 279 height 458
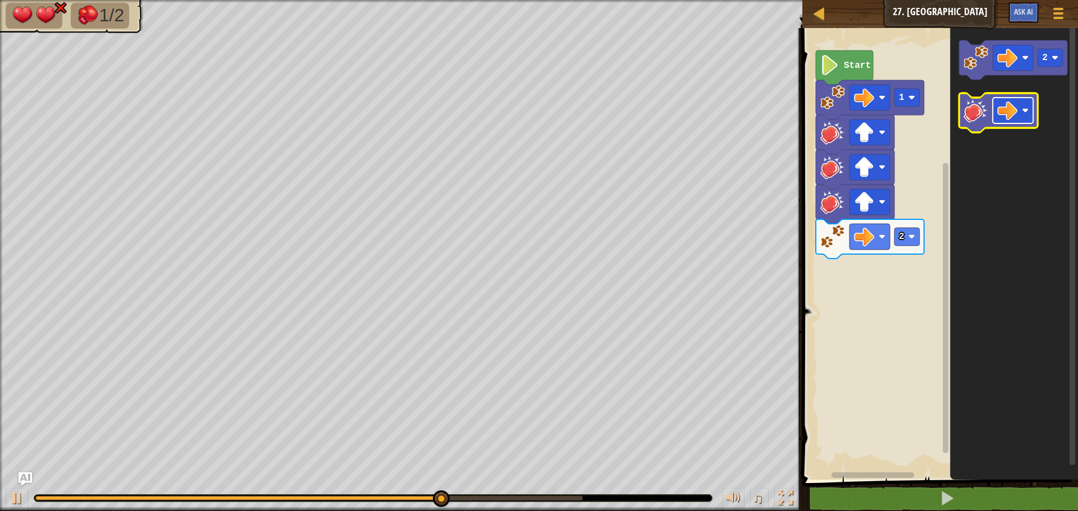
click at [1010, 112] on image "Blockly Workspace" at bounding box center [1007, 110] width 20 height 20
click at [1013, 112] on image "Blockly Workspace" at bounding box center [1007, 110] width 20 height 20
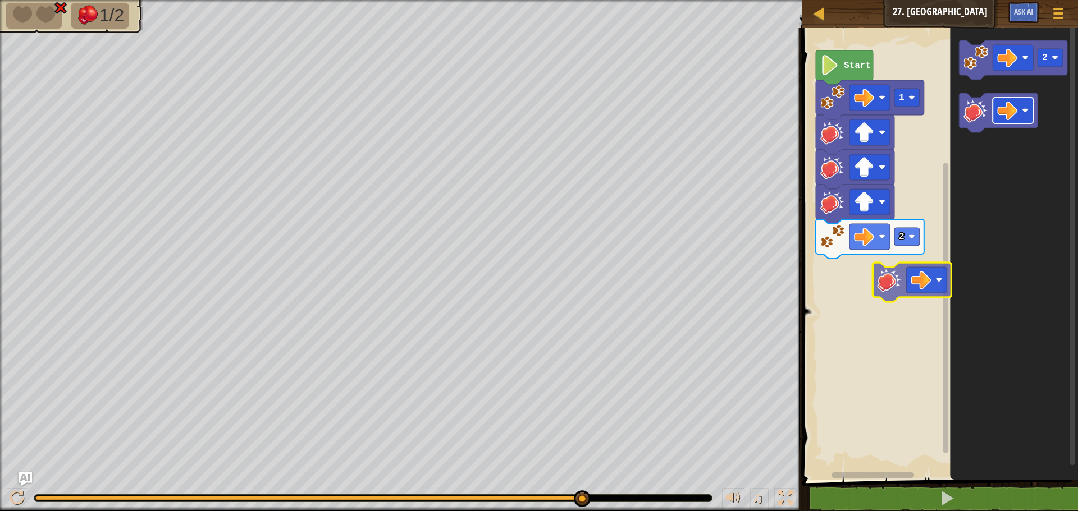
click at [920, 285] on div "2 1 Start 2" at bounding box center [938, 251] width 279 height 458
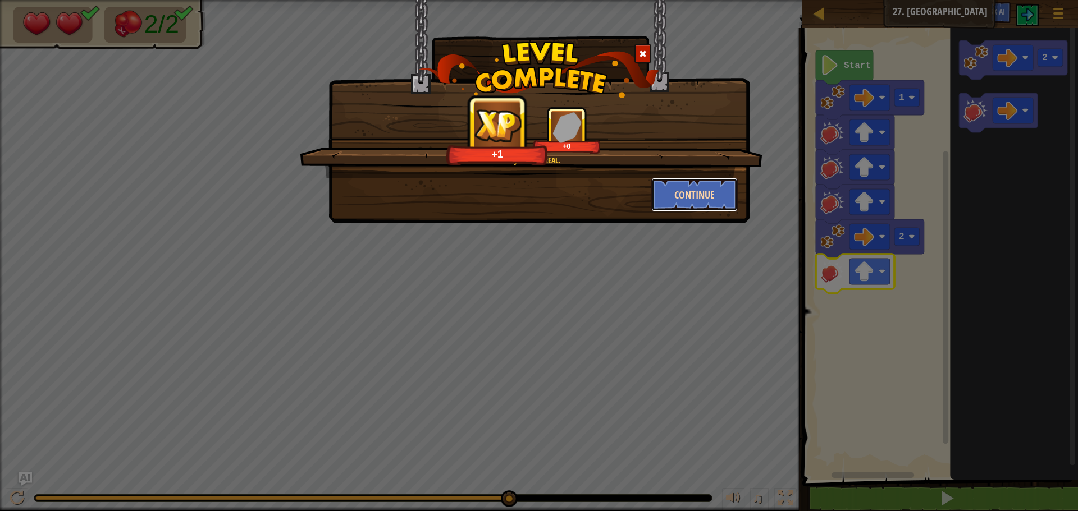
click at [701, 204] on button "Continue" at bounding box center [694, 195] width 87 height 34
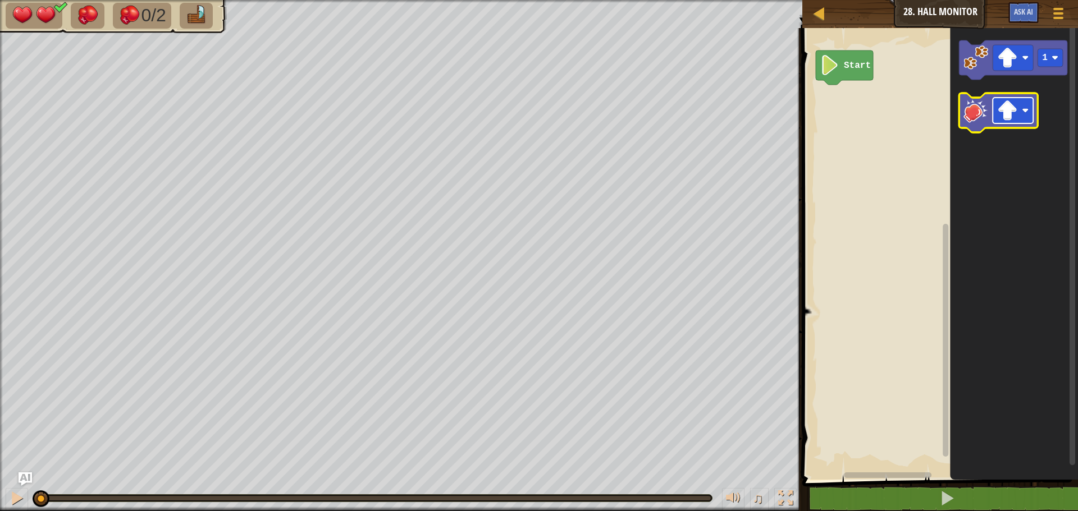
click at [1018, 116] on rect "Blockly Workspace" at bounding box center [1013, 111] width 40 height 26
click at [877, 134] on div "Start 1" at bounding box center [938, 251] width 279 height 458
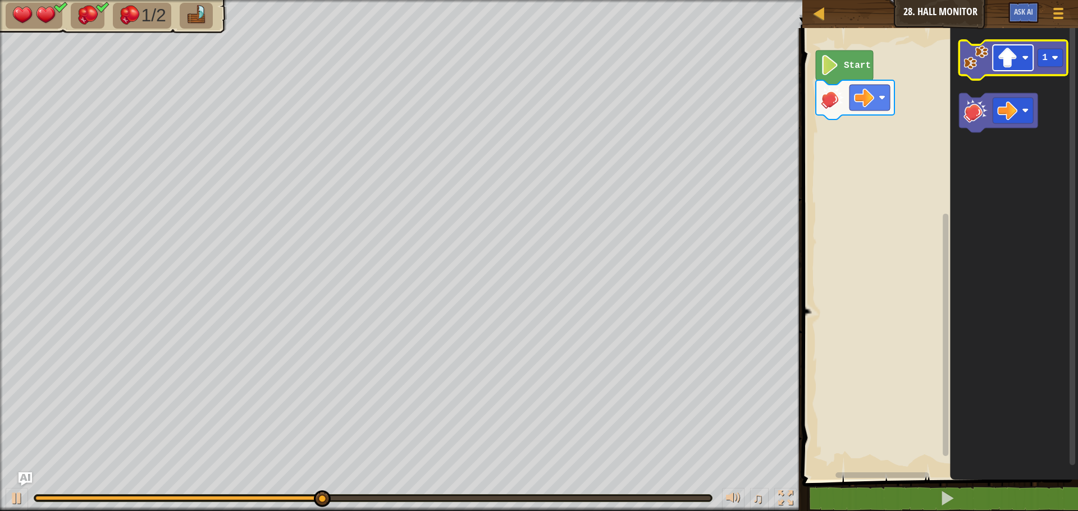
click at [1027, 55] on image "Blockly Workspace" at bounding box center [1025, 57] width 7 height 7
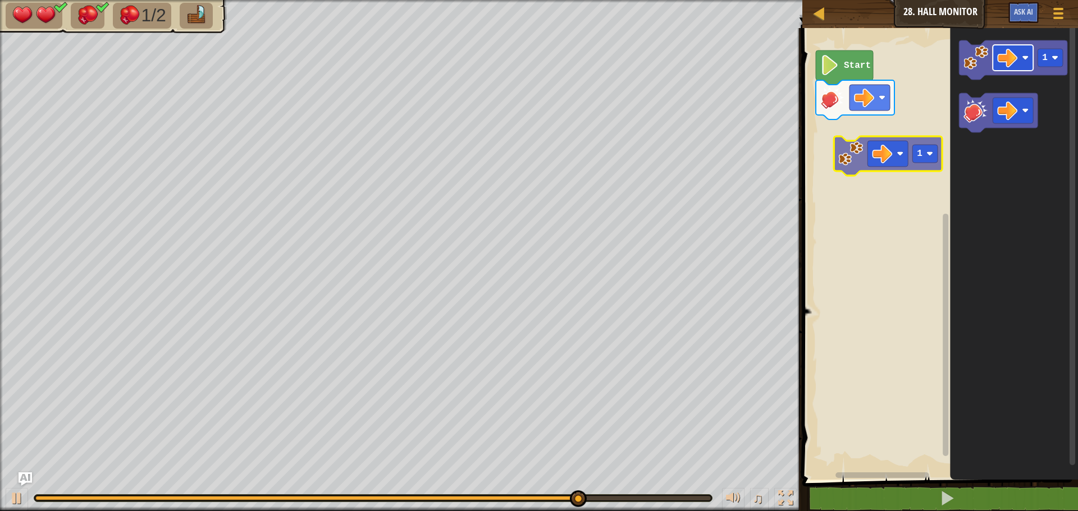
click at [897, 141] on div "Start 1 1" at bounding box center [938, 251] width 279 height 458
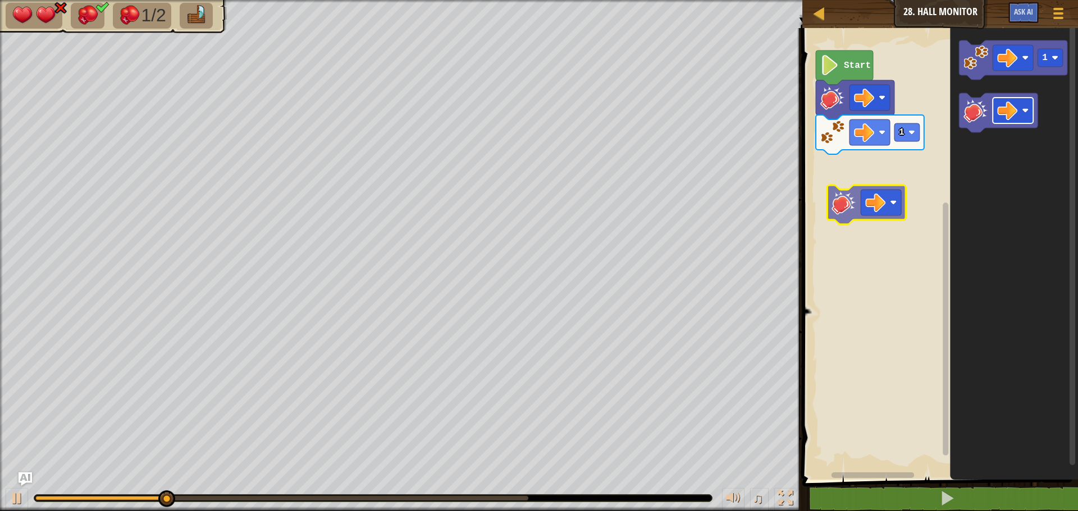
click at [872, 190] on div "1 Start 1" at bounding box center [938, 251] width 279 height 458
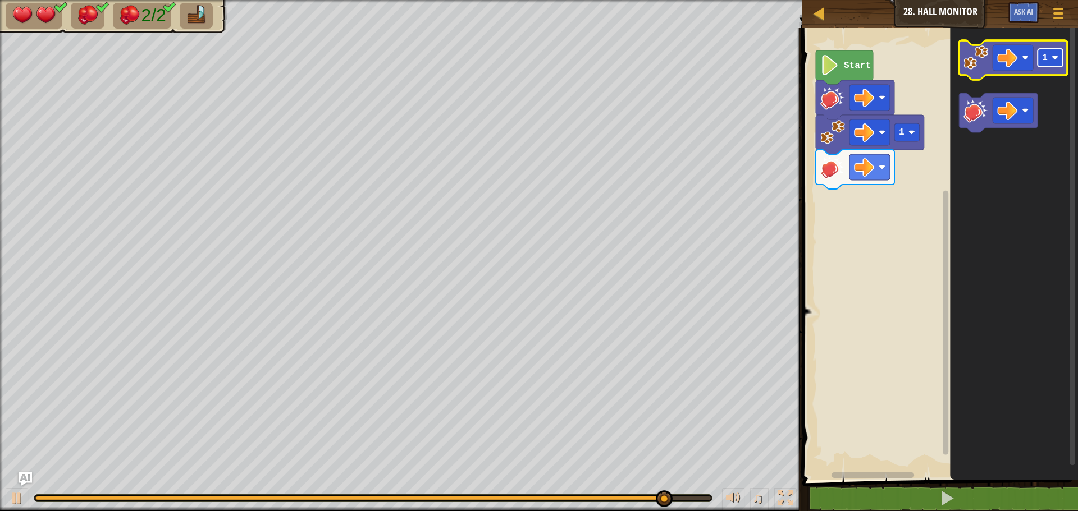
click at [1051, 60] on rect "Blockly Workspace" at bounding box center [1049, 58] width 25 height 18
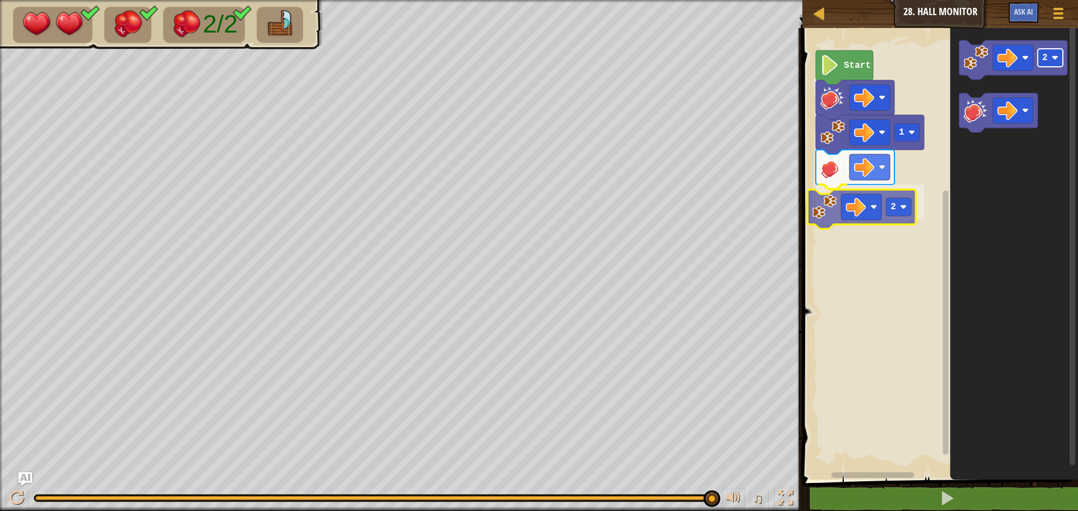
click at [888, 209] on div "1 2 Start 2 2" at bounding box center [938, 251] width 279 height 458
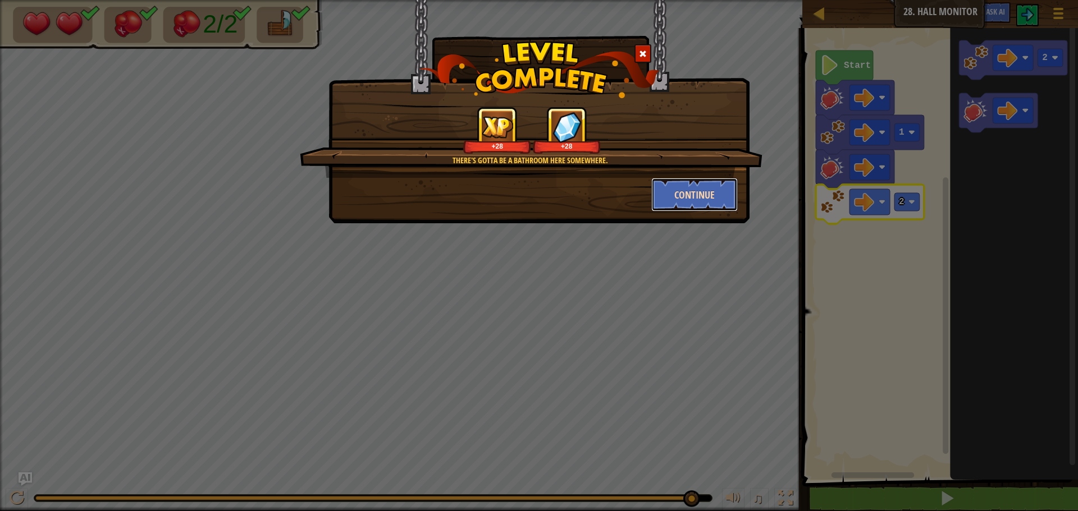
click at [694, 193] on button "Continue" at bounding box center [694, 195] width 87 height 34
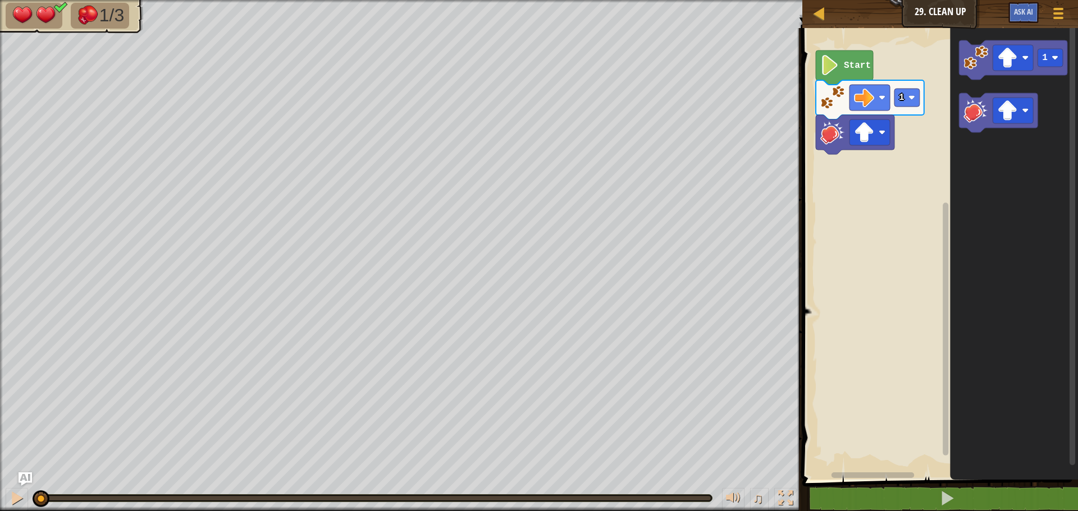
click at [845, 57] on icon "Blockly Workspace" at bounding box center [844, 68] width 57 height 34
click at [1025, 107] on image "Blockly Workspace" at bounding box center [1025, 110] width 7 height 7
click at [873, 191] on div "1 Start 1" at bounding box center [938, 251] width 279 height 458
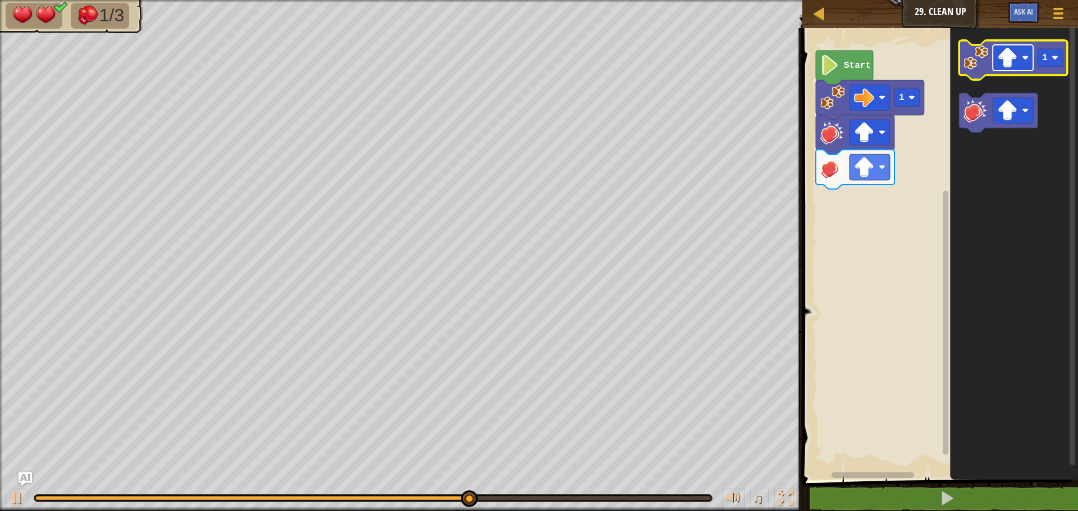
click at [1016, 55] on image "Blockly Workspace" at bounding box center [1007, 58] width 20 height 20
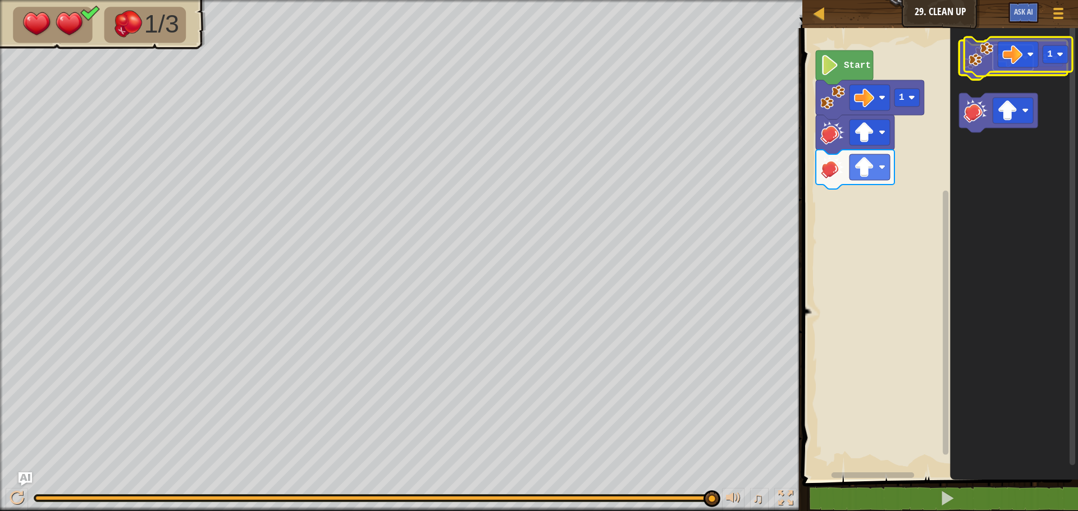
click at [1025, 53] on rect "Blockly Workspace" at bounding box center [1013, 58] width 40 height 26
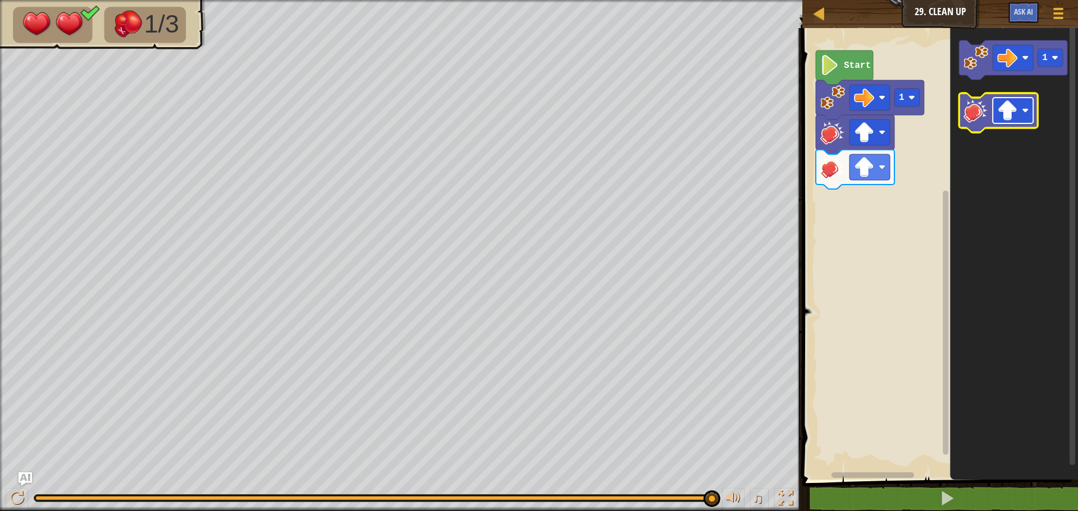
click at [1014, 116] on image "Blockly Workspace" at bounding box center [1007, 110] width 20 height 20
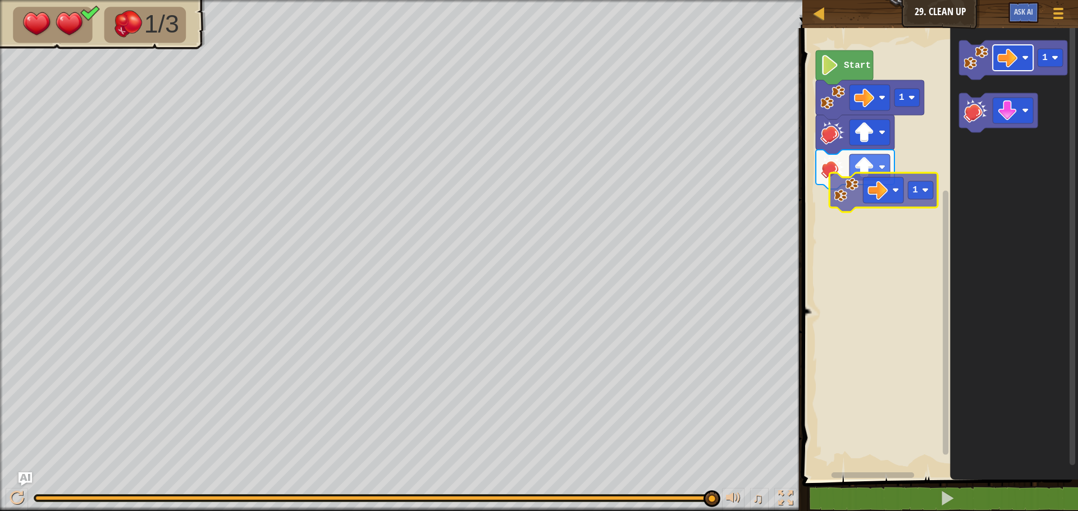
click at [889, 200] on div "1 Start 1 1" at bounding box center [938, 251] width 279 height 458
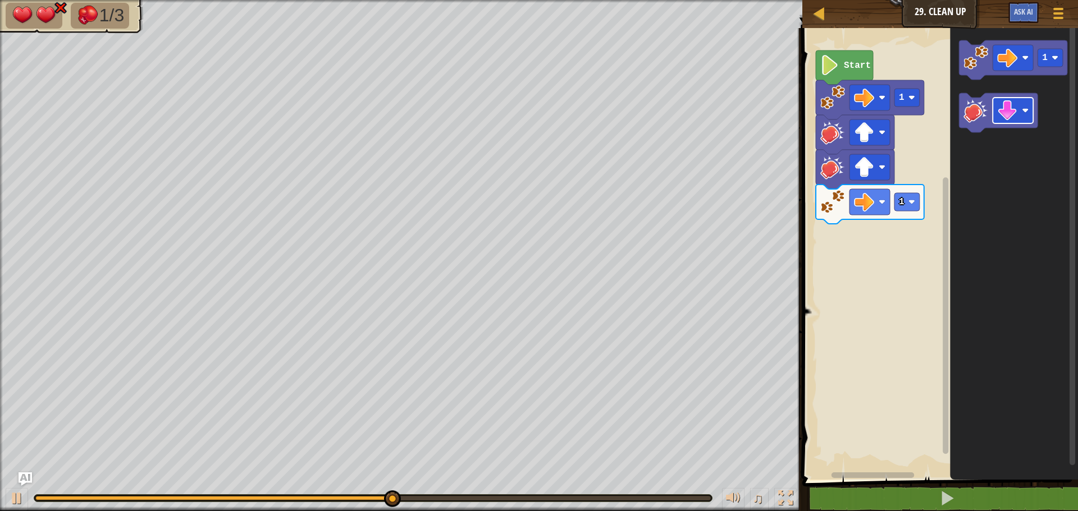
click at [885, 234] on div "1 1 Start 1" at bounding box center [938, 251] width 279 height 458
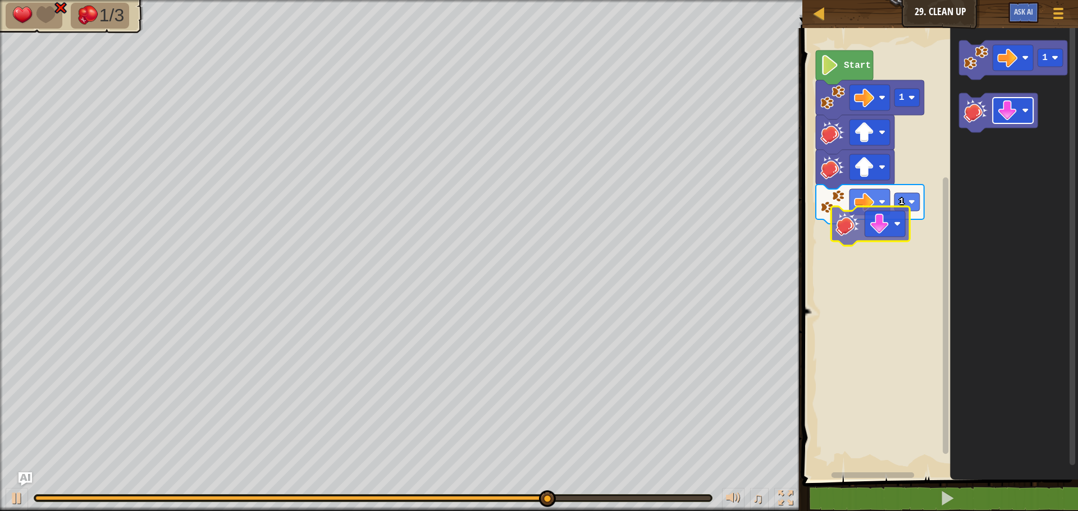
click at [870, 251] on div "1 1 Start 1" at bounding box center [938, 251] width 279 height 458
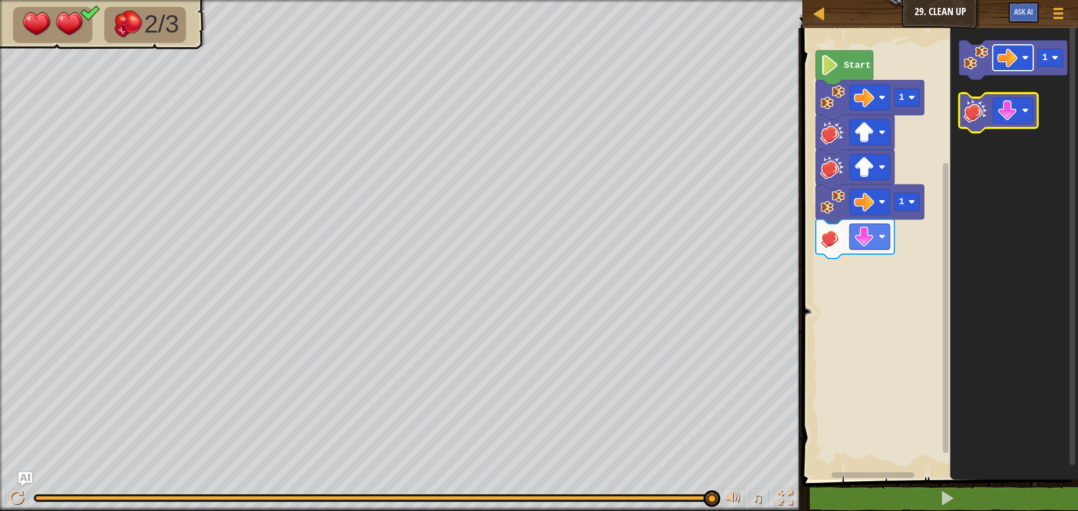
click at [1026, 76] on g "1" at bounding box center [1013, 86] width 108 height 92
click at [1022, 108] on image "Blockly Workspace" at bounding box center [1025, 110] width 7 height 7
click at [945, 151] on div "1 1 Start 1" at bounding box center [938, 251] width 279 height 458
click at [991, 100] on g "1" at bounding box center [1013, 86] width 108 height 92
click at [918, 151] on div "1 1 Start 1" at bounding box center [938, 251] width 279 height 458
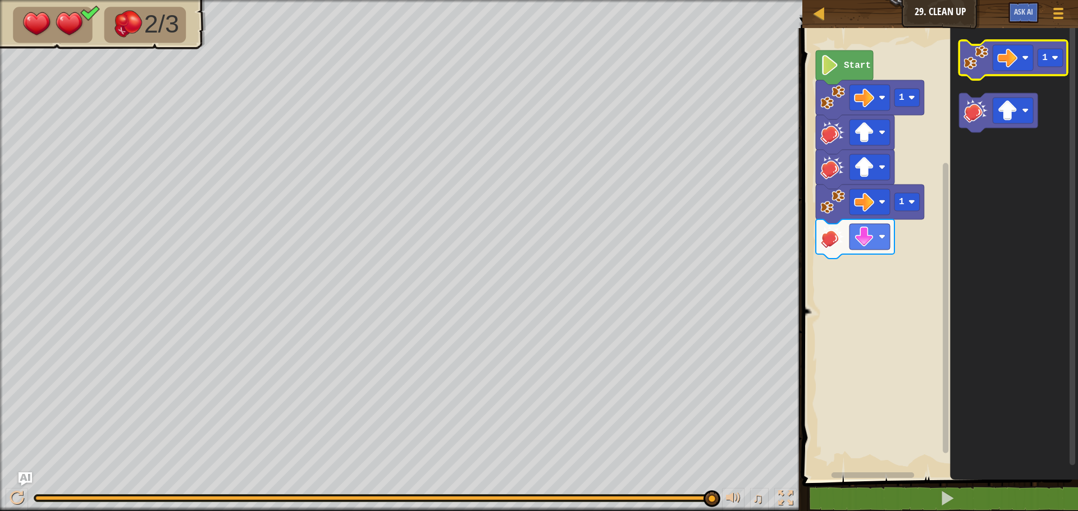
click at [962, 93] on g "1" at bounding box center [1013, 86] width 108 height 92
click at [954, 137] on icon "1" at bounding box center [1014, 251] width 128 height 458
click at [1023, 62] on rect "Blockly Workspace" at bounding box center [1013, 58] width 40 height 26
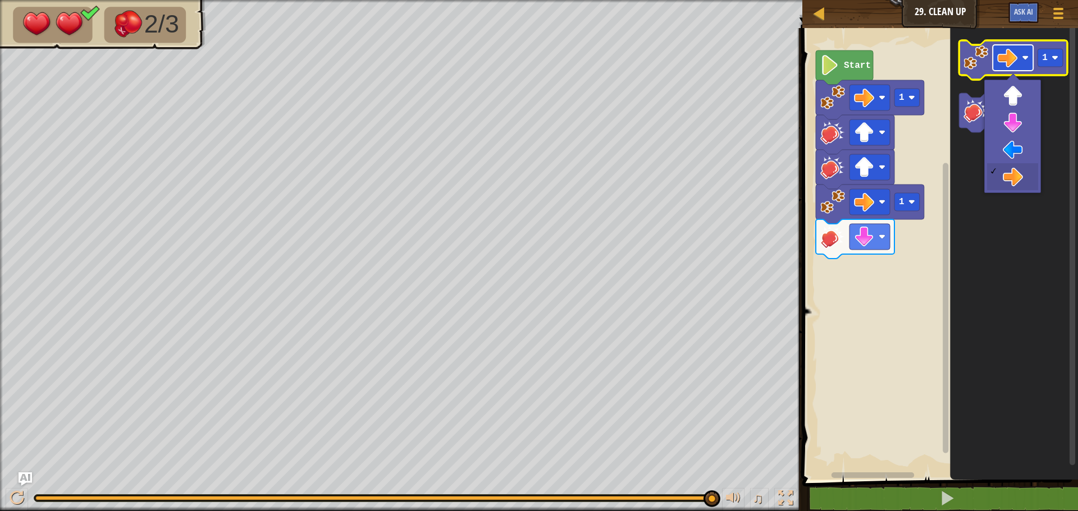
click at [1025, 60] on image "Blockly Workspace" at bounding box center [1025, 57] width 7 height 7
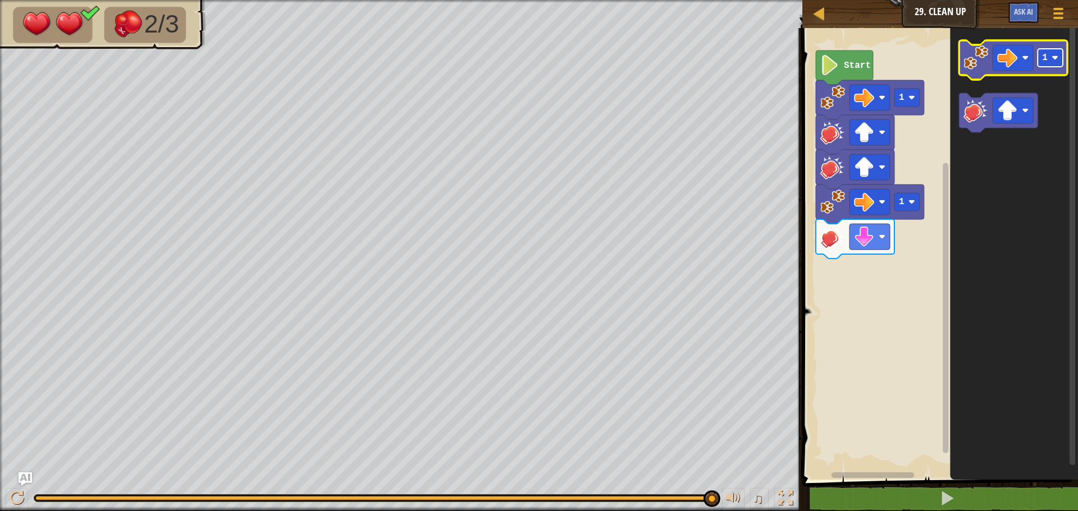
click at [998, 111] on g "1" at bounding box center [1013, 86] width 108 height 92
click at [982, 75] on g "1" at bounding box center [1013, 59] width 108 height 39
click at [1046, 43] on icon "1" at bounding box center [1014, 251] width 128 height 458
click at [1019, 65] on g "1" at bounding box center [1013, 59] width 108 height 39
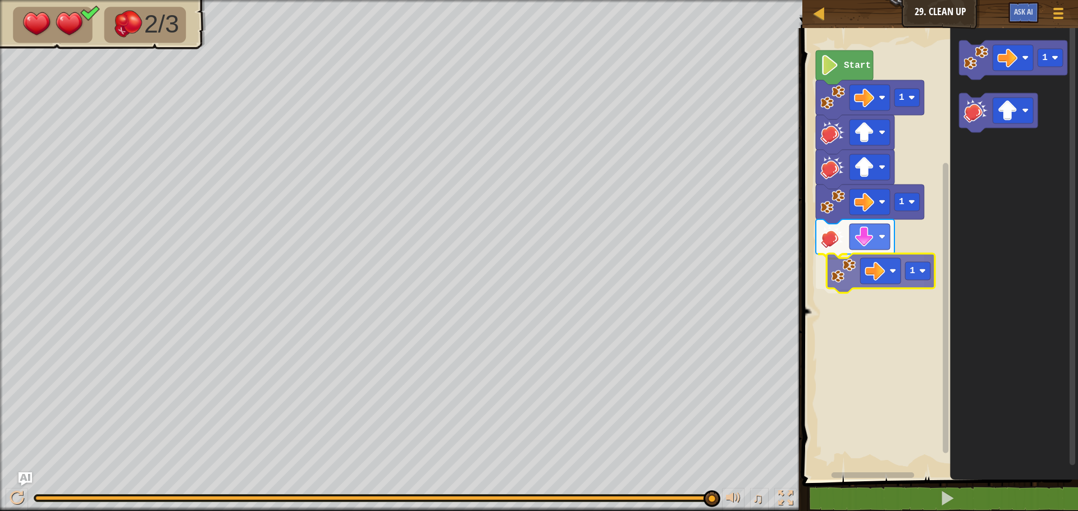
click at [842, 262] on div "1 1 1 Start 1 1" at bounding box center [938, 251] width 279 height 458
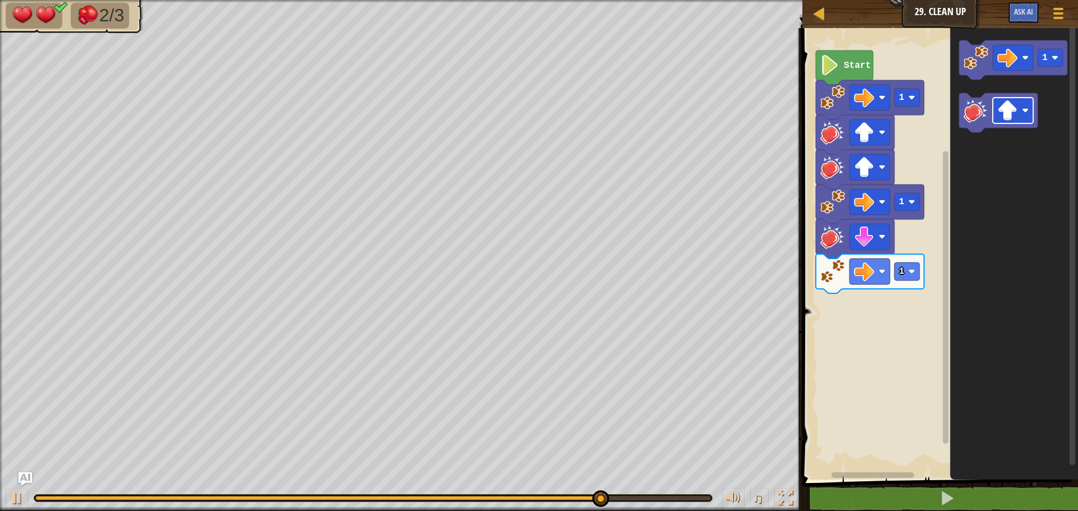
click at [964, 155] on icon "1" at bounding box center [1014, 251] width 128 height 458
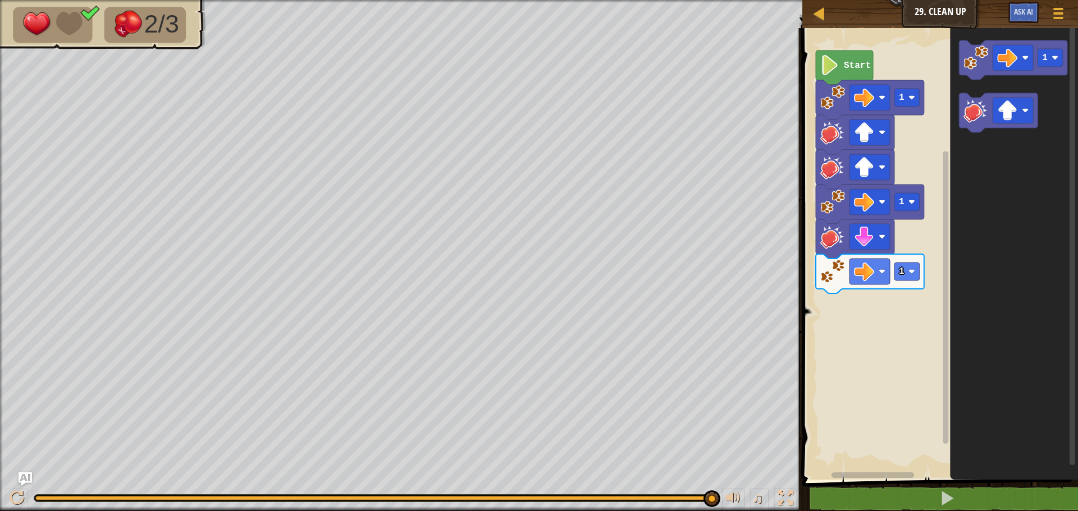
click at [927, 202] on div "1 1 1 Start 1" at bounding box center [938, 251] width 279 height 458
click at [954, 155] on icon "1" at bounding box center [1014, 251] width 128 height 458
click at [977, 134] on icon "1" at bounding box center [1014, 251] width 128 height 458
click at [975, 112] on g "Blockly Workspace" at bounding box center [998, 112] width 79 height 39
click at [893, 299] on div "1 1 1 Start 1" at bounding box center [938, 251] width 279 height 458
